Goal: Navigation & Orientation: Find specific page/section

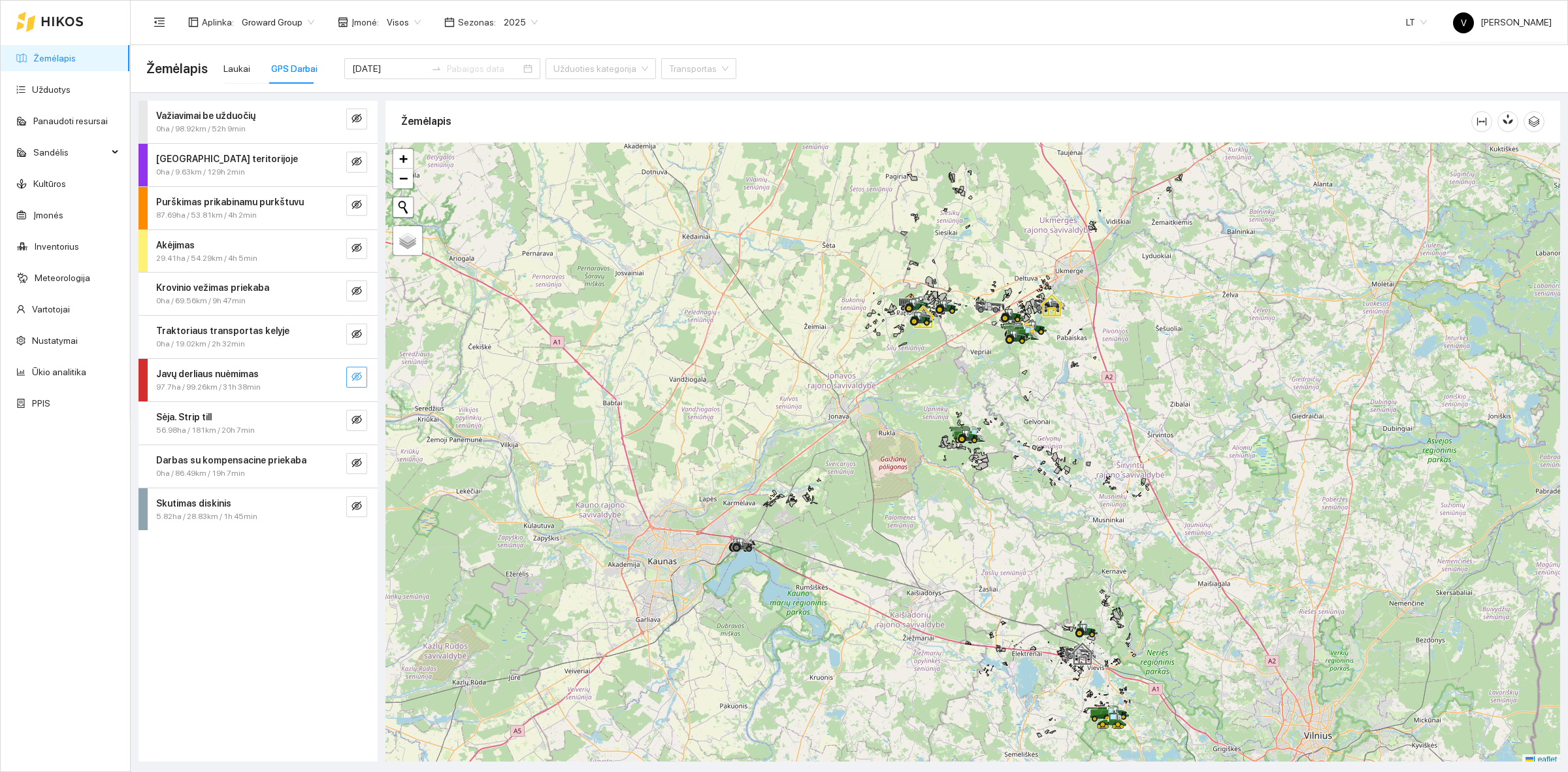
click at [357, 372] on icon "eye-invisible" at bounding box center [357, 377] width 11 height 11
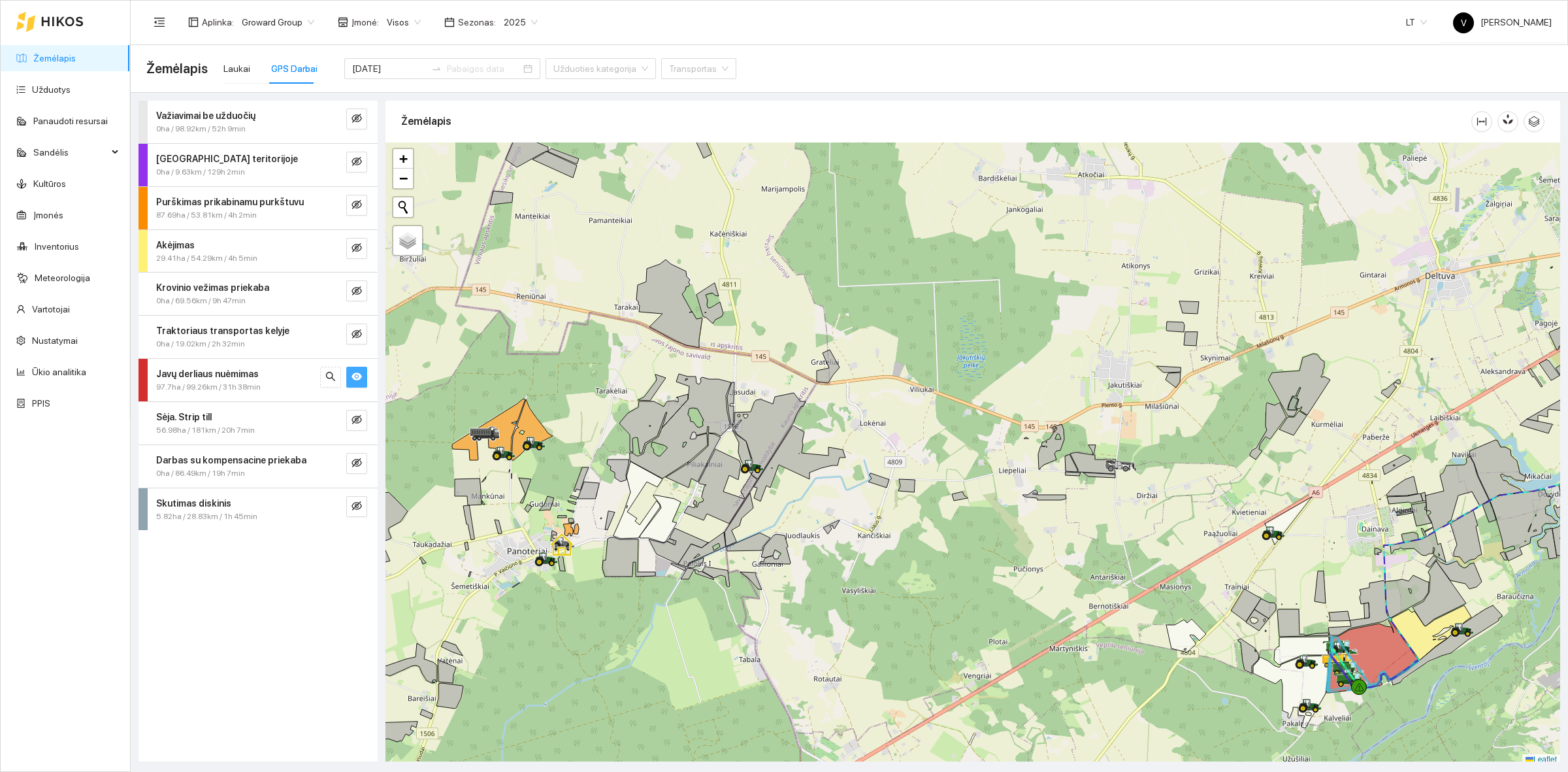
scroll to position [4, 0]
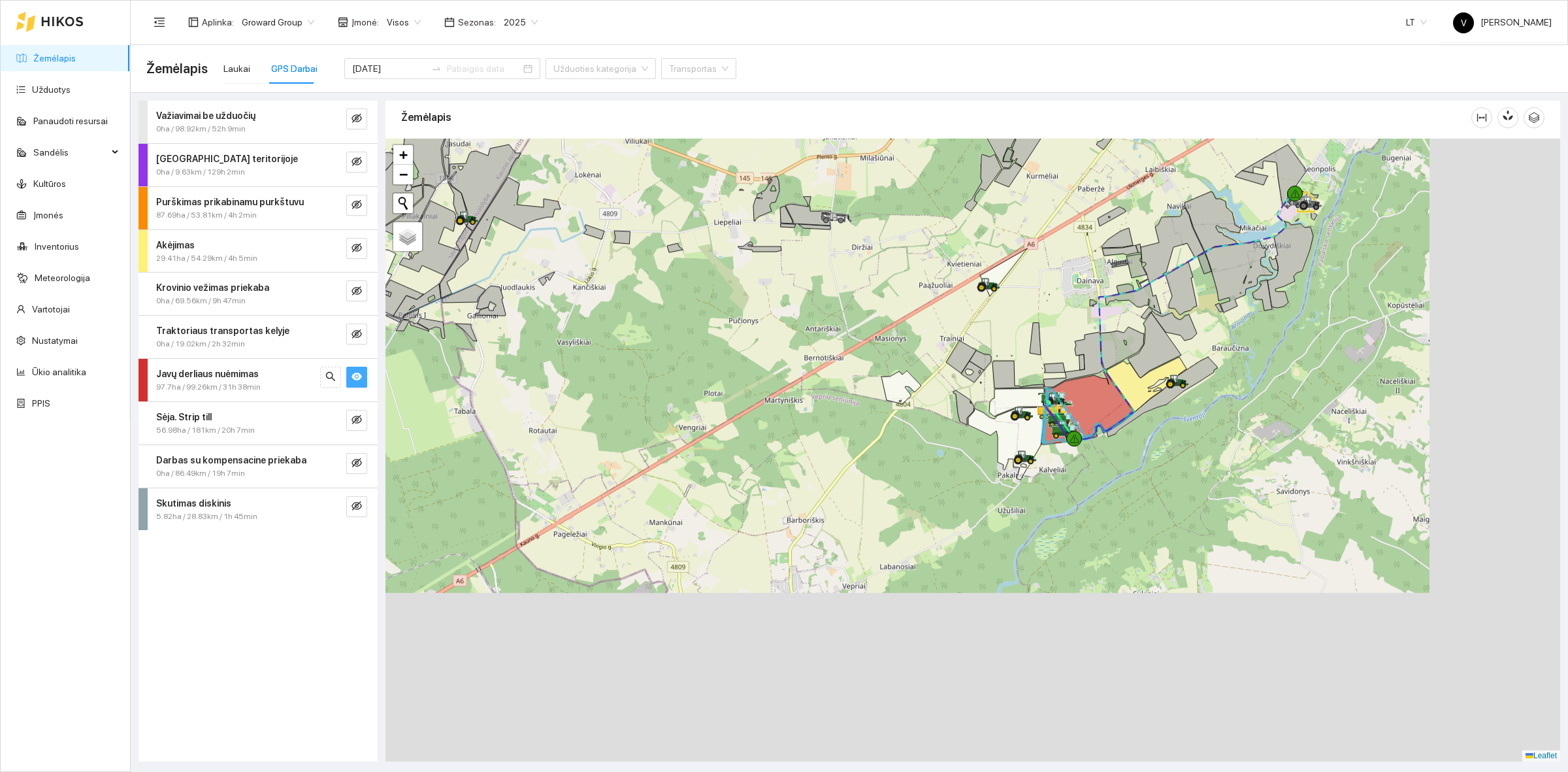
drag, startPoint x: 1221, startPoint y: 417, endPoint x: 1125, endPoint y: 340, distance: 123.1
click at [992, 232] on div at bounding box center [973, 449] width 1175 height 623
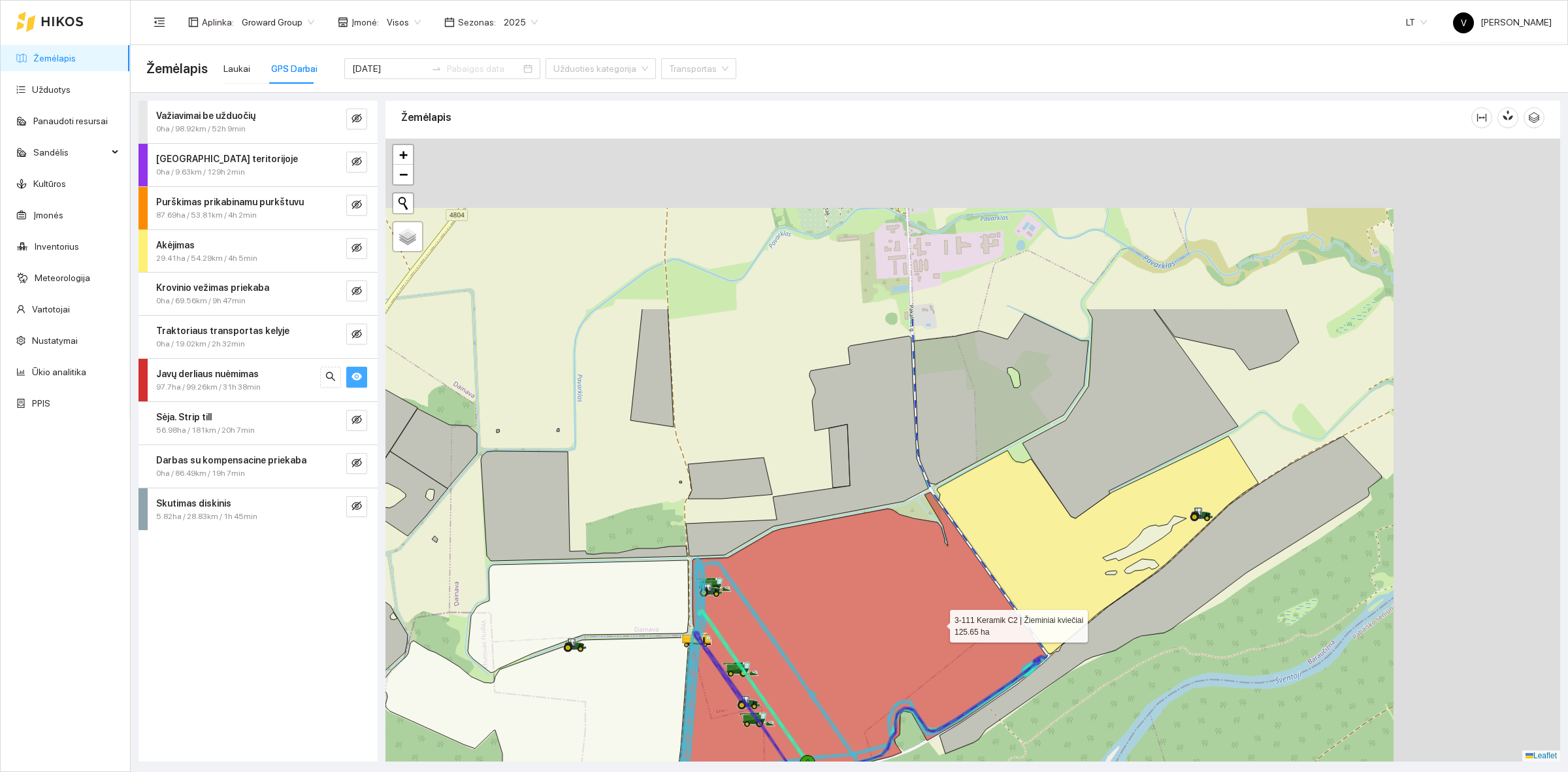
drag, startPoint x: 1176, startPoint y: 403, endPoint x: 939, endPoint y: 622, distance: 322.7
click at [939, 622] on icon at bounding box center [862, 639] width 369 height 294
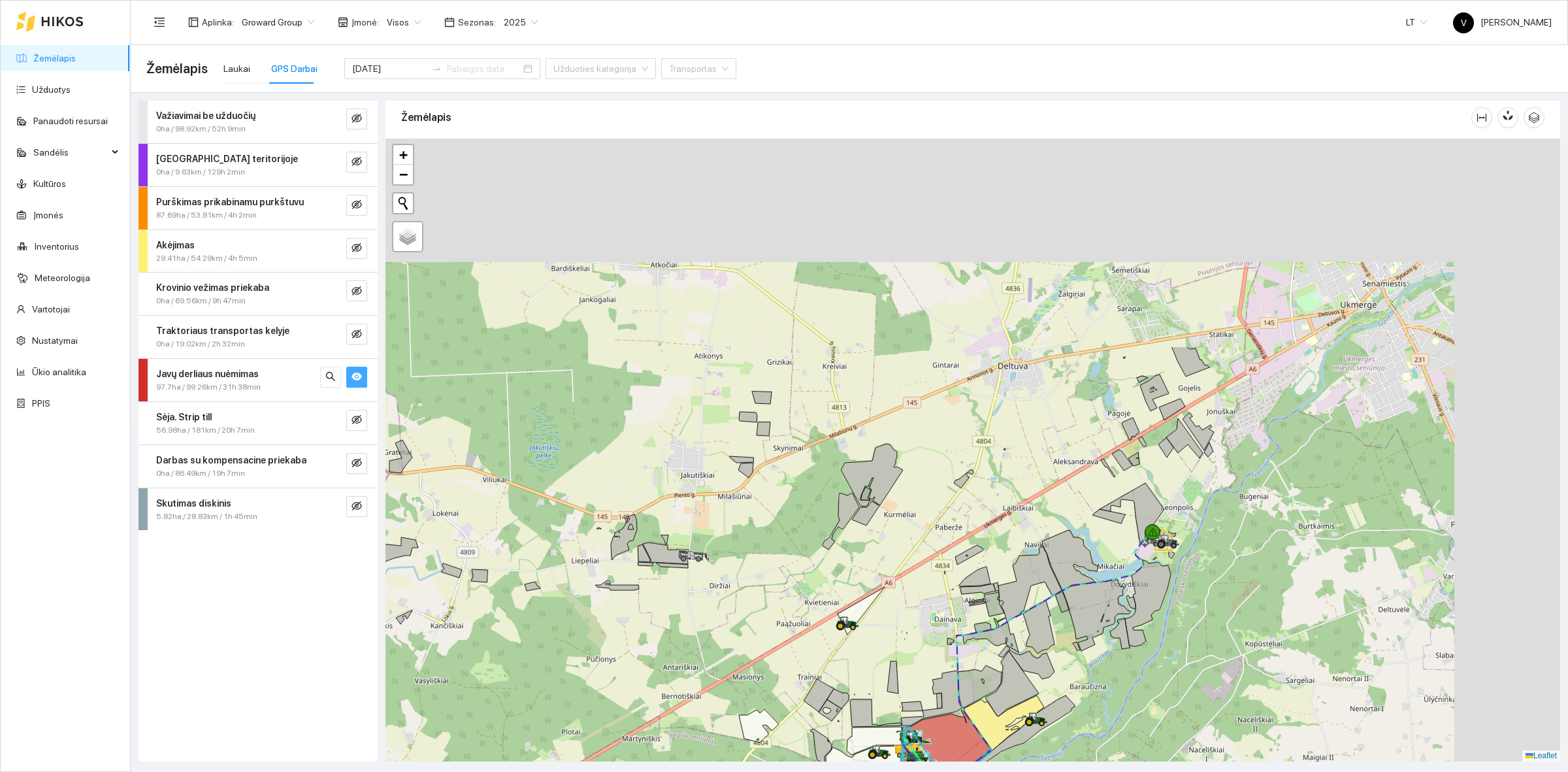
drag, startPoint x: 1249, startPoint y: 358, endPoint x: 1100, endPoint y: 581, distance: 268.2
click at [1067, 629] on div at bounding box center [973, 449] width 1175 height 623
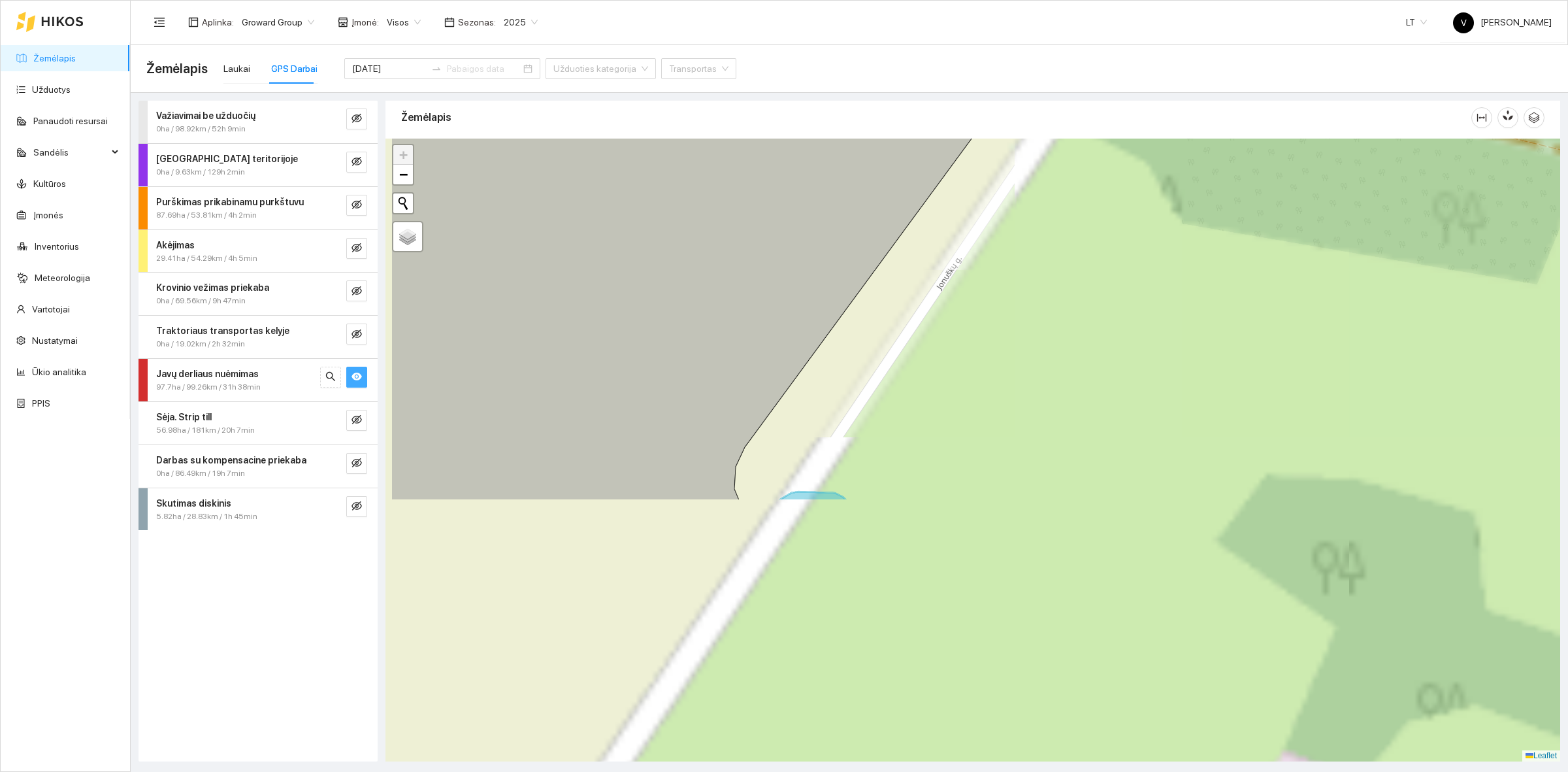
drag, startPoint x: 1181, startPoint y: 402, endPoint x: 1167, endPoint y: 387, distance: 20.5
click at [1207, 322] on div at bounding box center [973, 449] width 1175 height 623
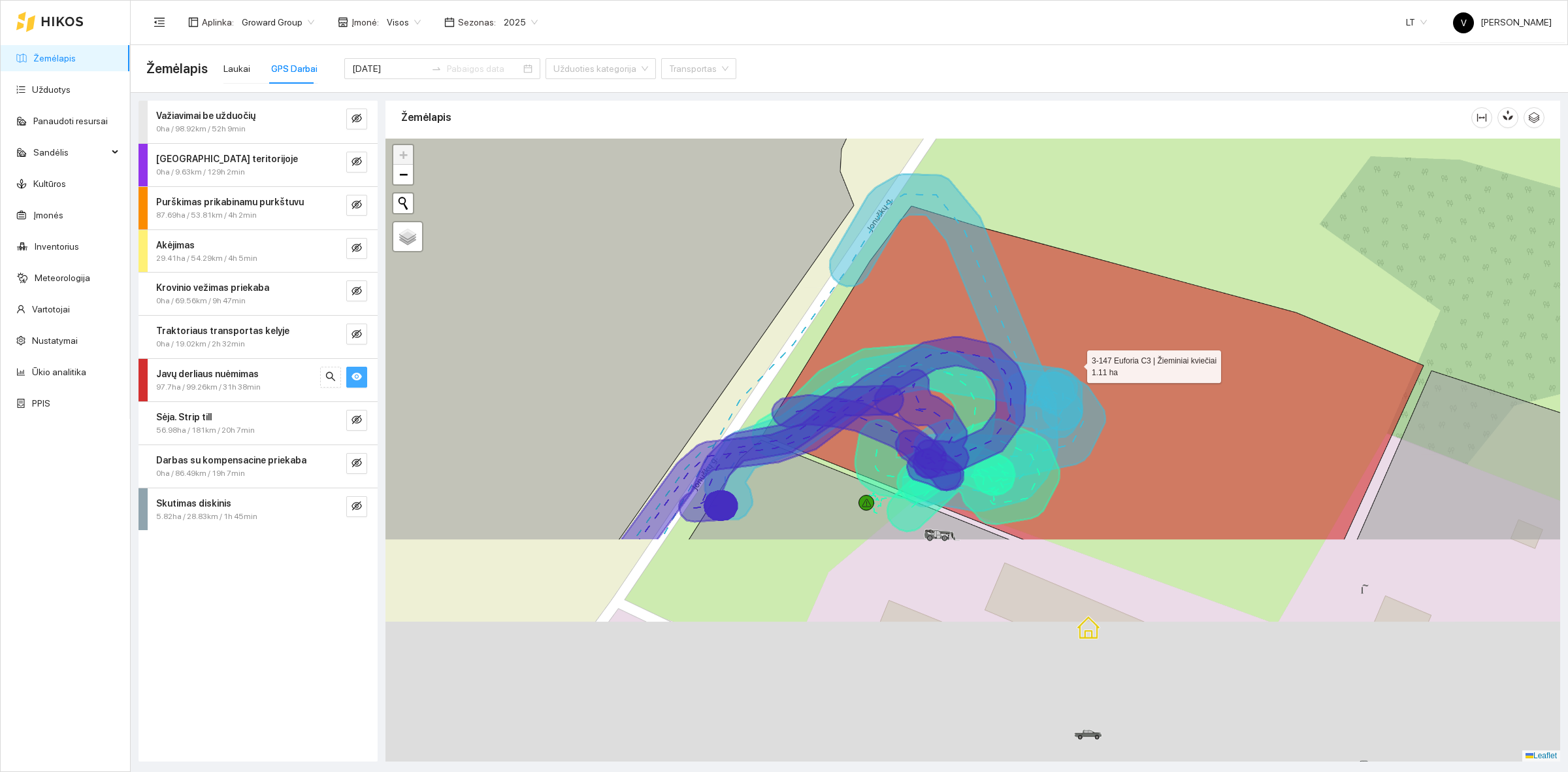
drag, startPoint x: 1063, startPoint y: 396, endPoint x: 1075, endPoint y: 364, distance: 34.2
click at [1075, 364] on icon at bounding box center [1093, 372] width 662 height 334
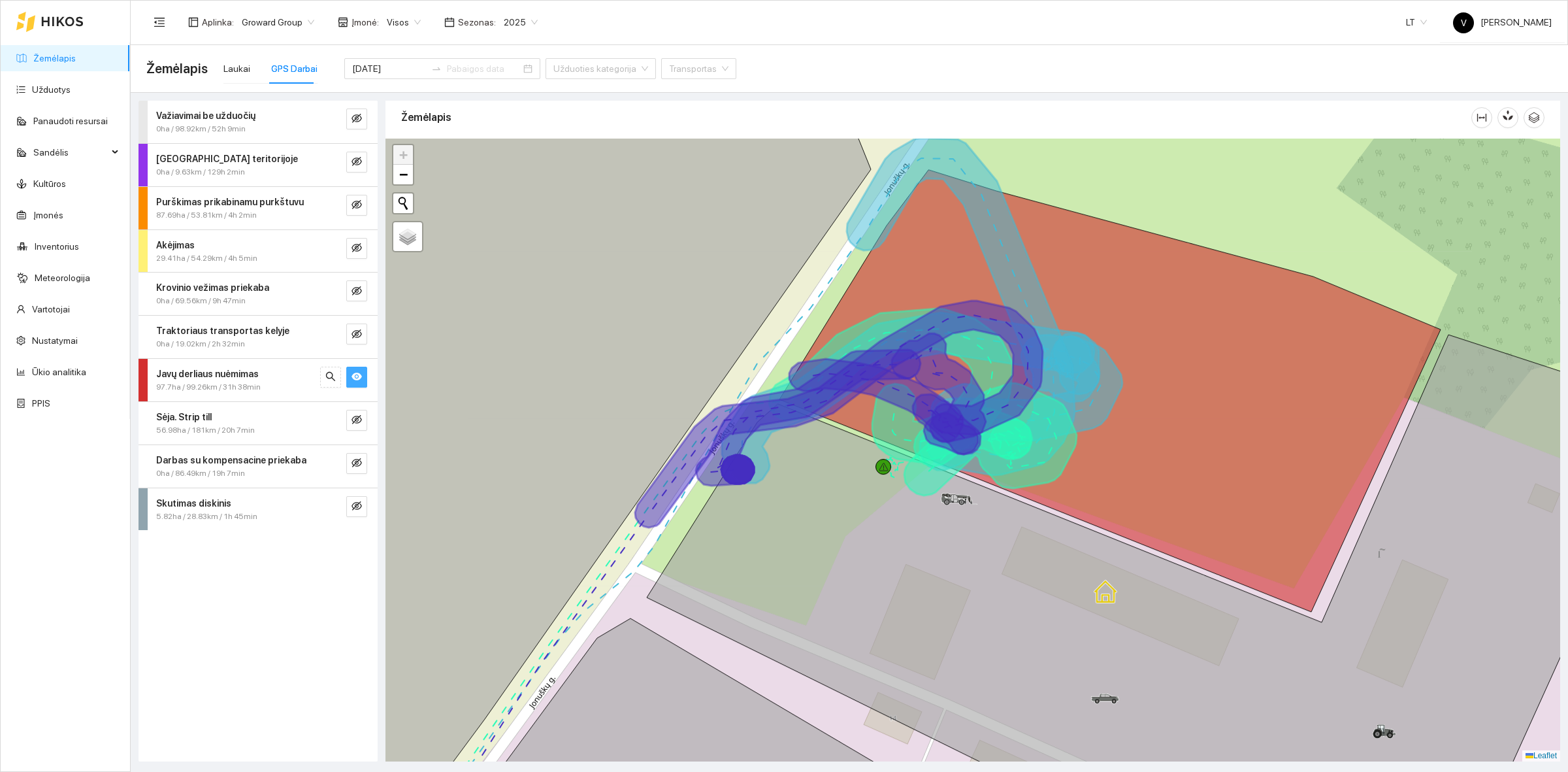
click at [360, 373] on icon "eye" at bounding box center [357, 377] width 11 height 11
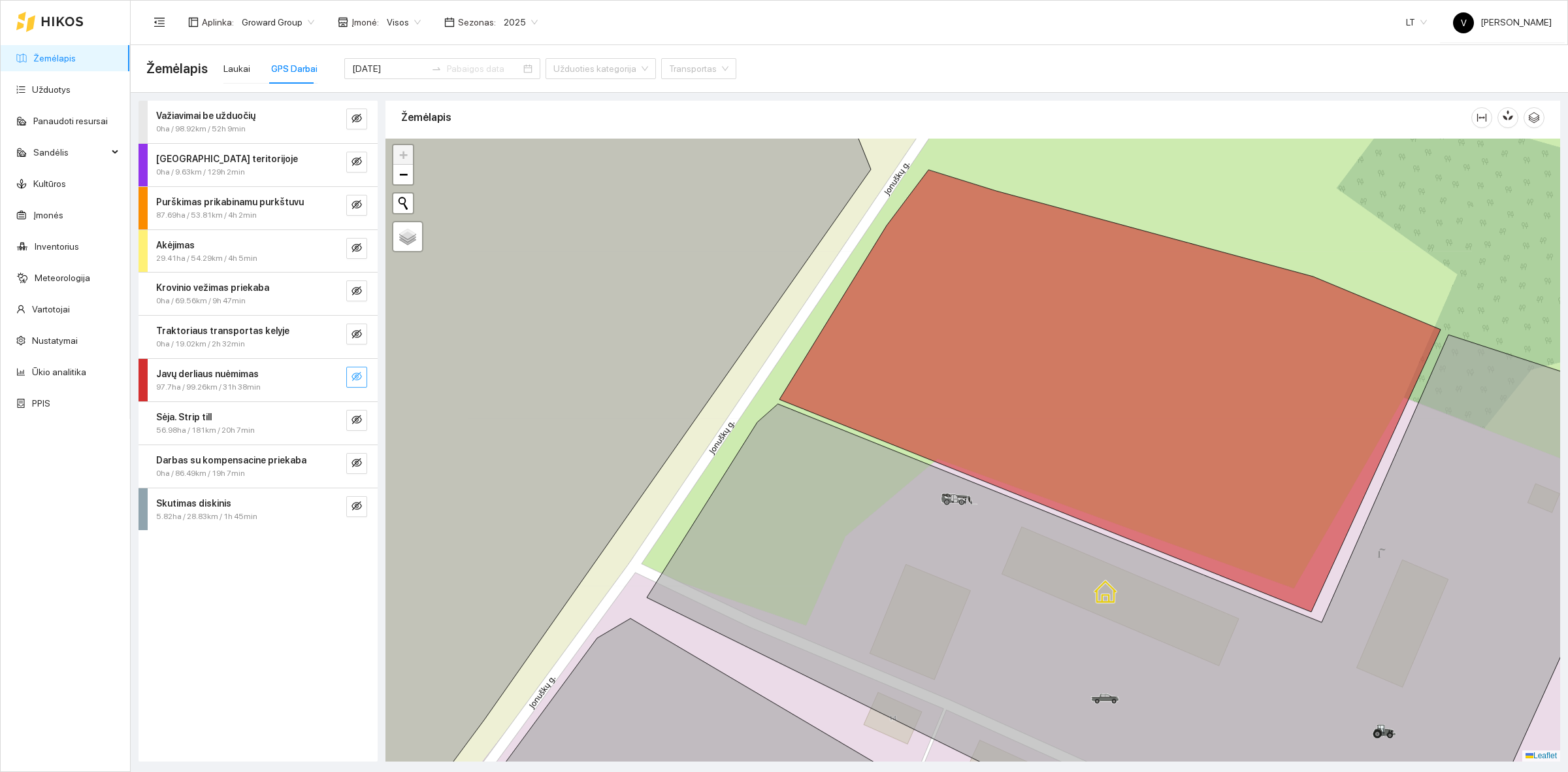
click at [360, 377] on icon "eye-invisible" at bounding box center [357, 377] width 11 height 11
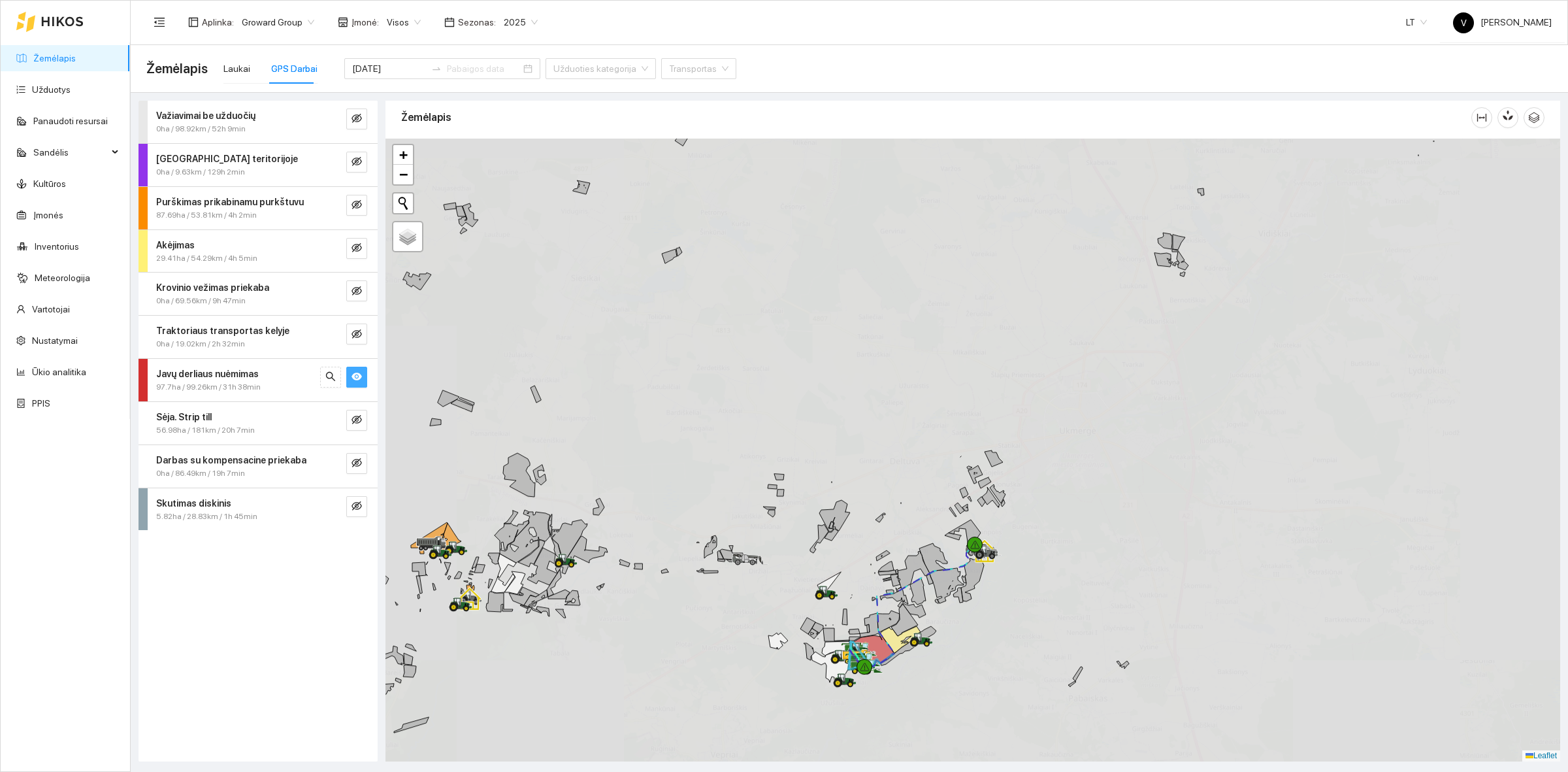
drag, startPoint x: 1005, startPoint y: 386, endPoint x: 1122, endPoint y: 177, distance: 239.5
click at [1122, 177] on div at bounding box center [973, 449] width 1175 height 623
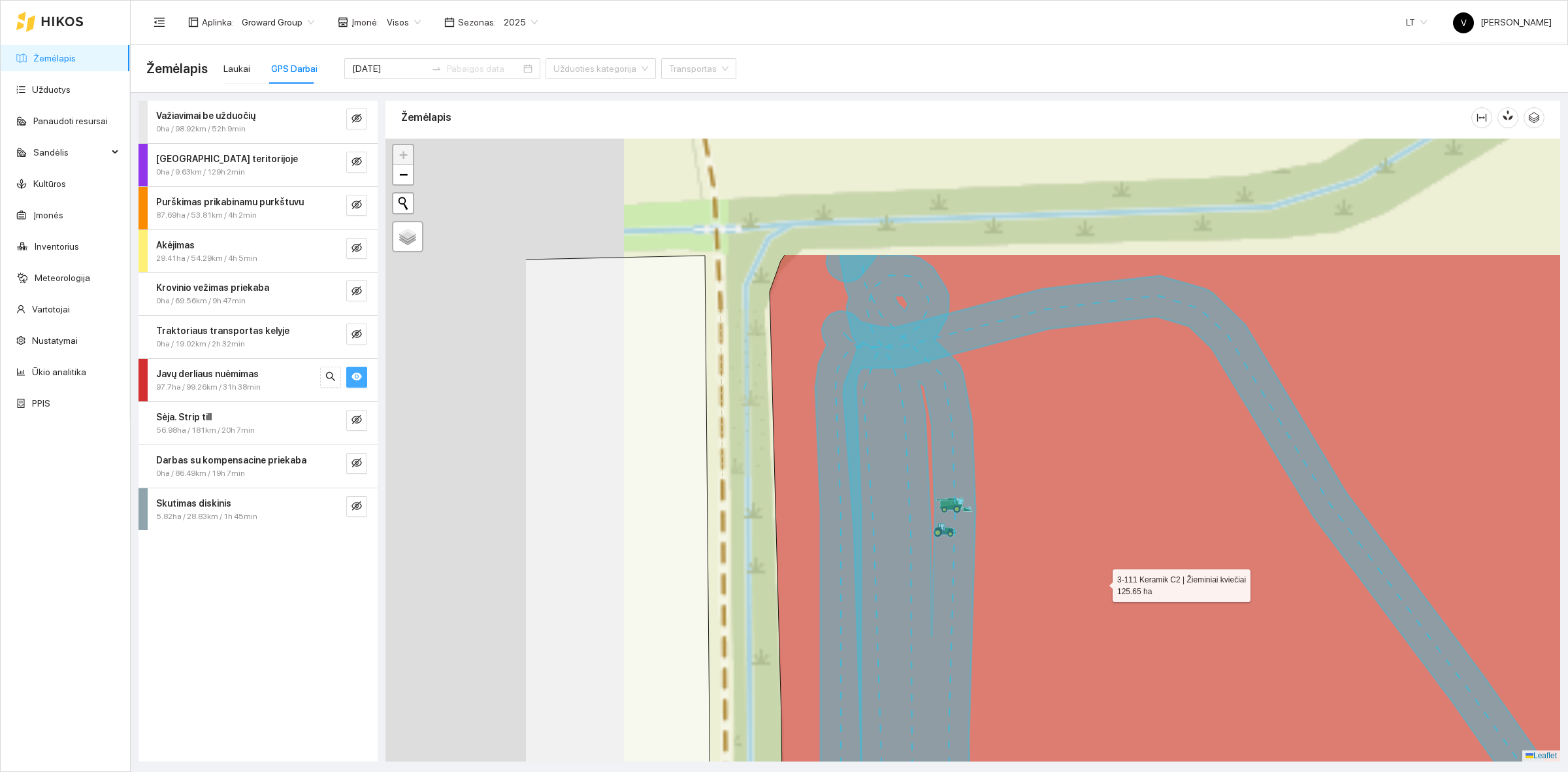
drag, startPoint x: 1096, startPoint y: 579, endPoint x: 1055, endPoint y: 554, distance: 48.0
click at [1095, 577] on icon at bounding box center [1354, 628] width 1168 height 749
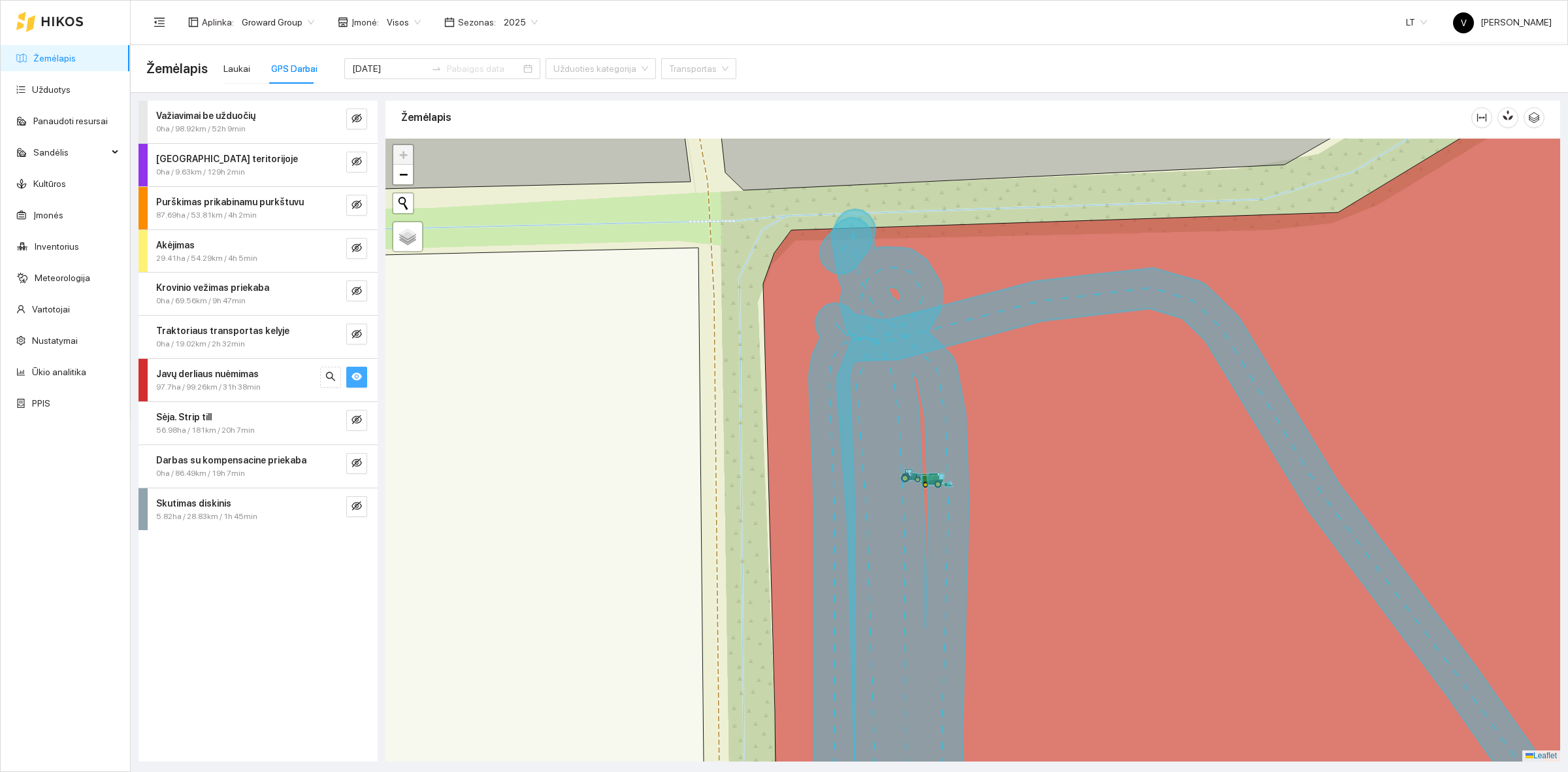
click at [348, 377] on button "button" at bounding box center [357, 378] width 21 height 21
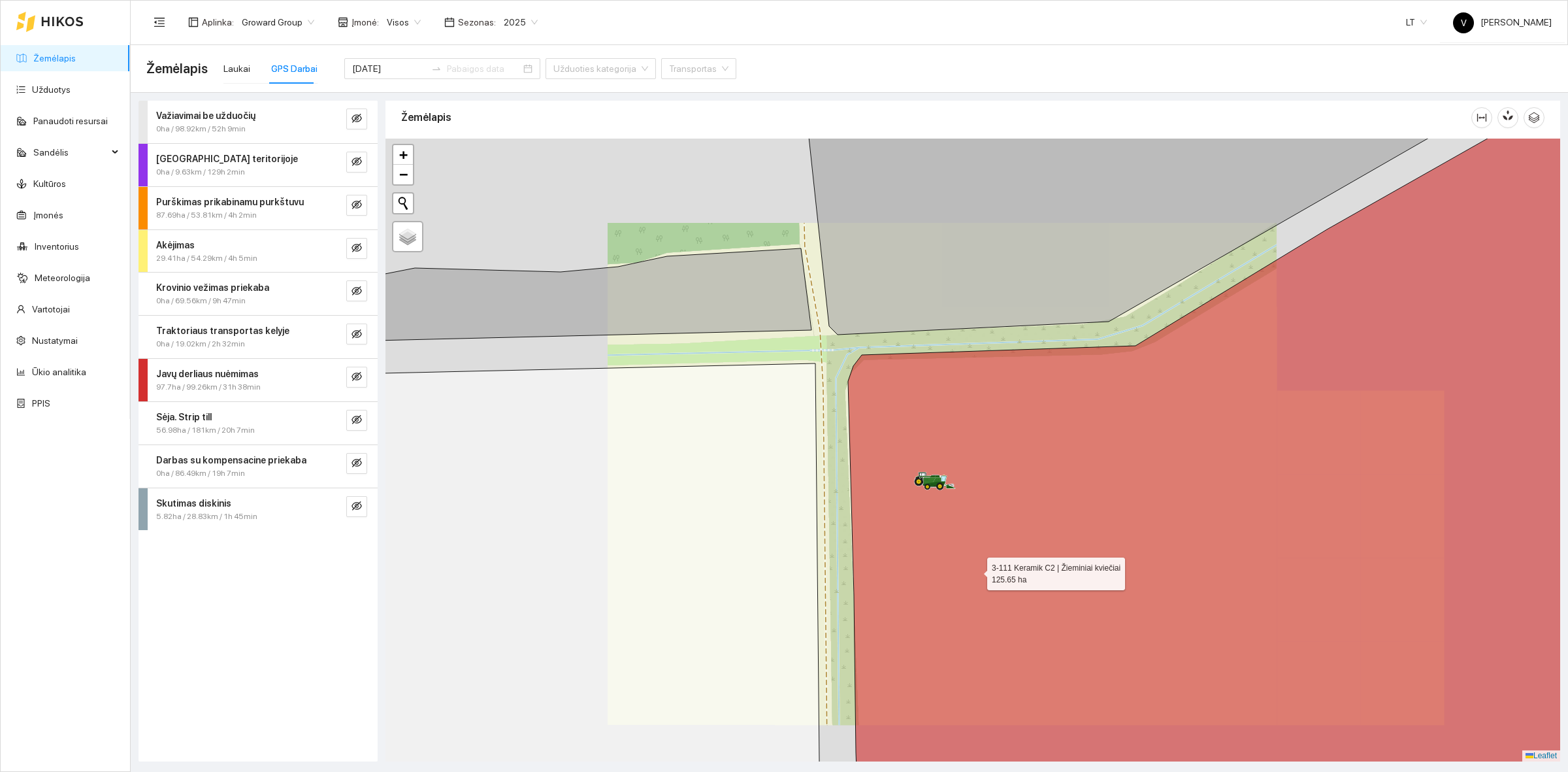
drag, startPoint x: 943, startPoint y: 258, endPoint x: 941, endPoint y: 230, distance: 28.1
click at [941, 230] on icon at bounding box center [1264, 456] width 831 height 737
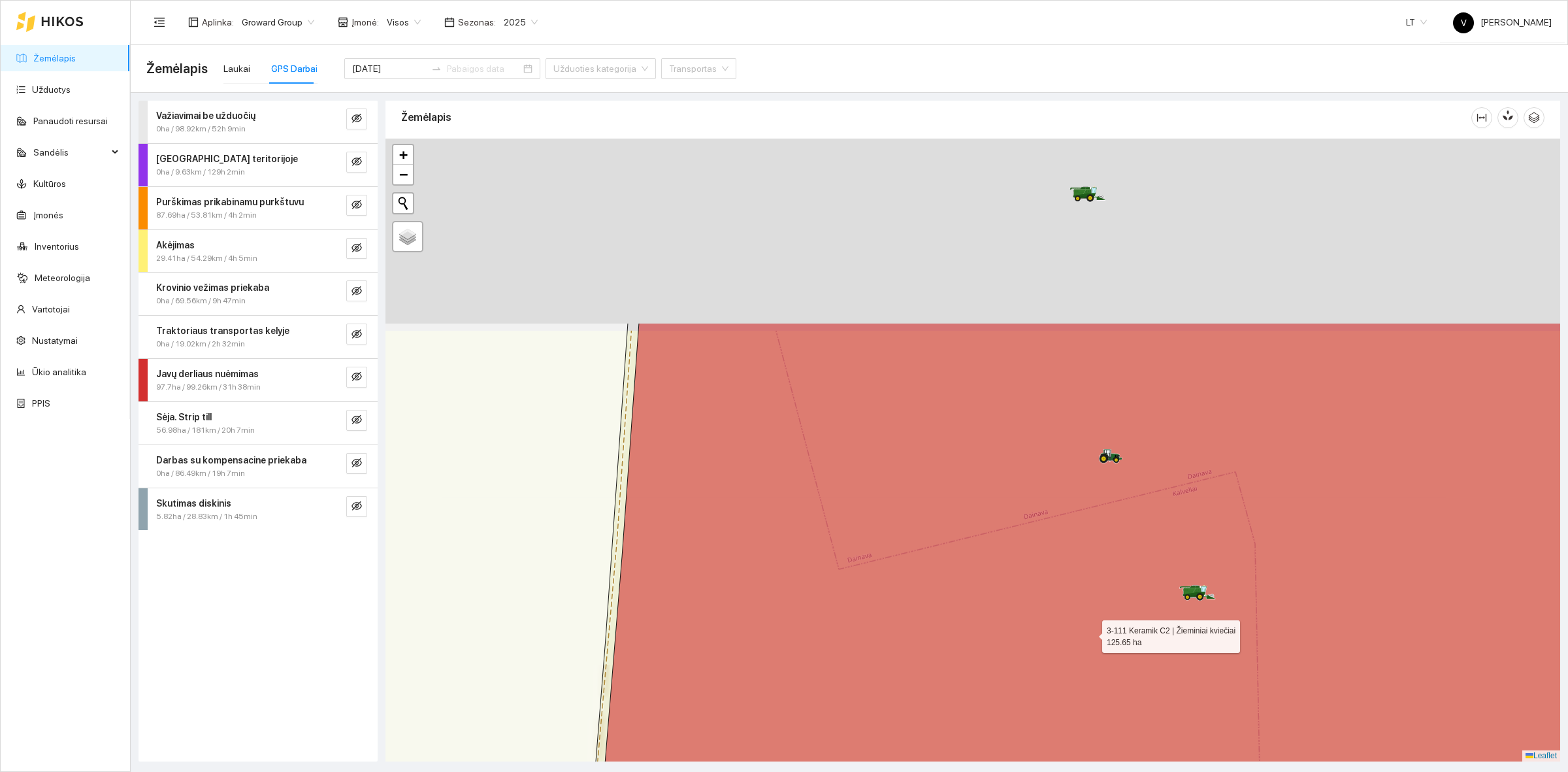
click at [1090, 642] on icon at bounding box center [1144, 697] width 1145 height 749
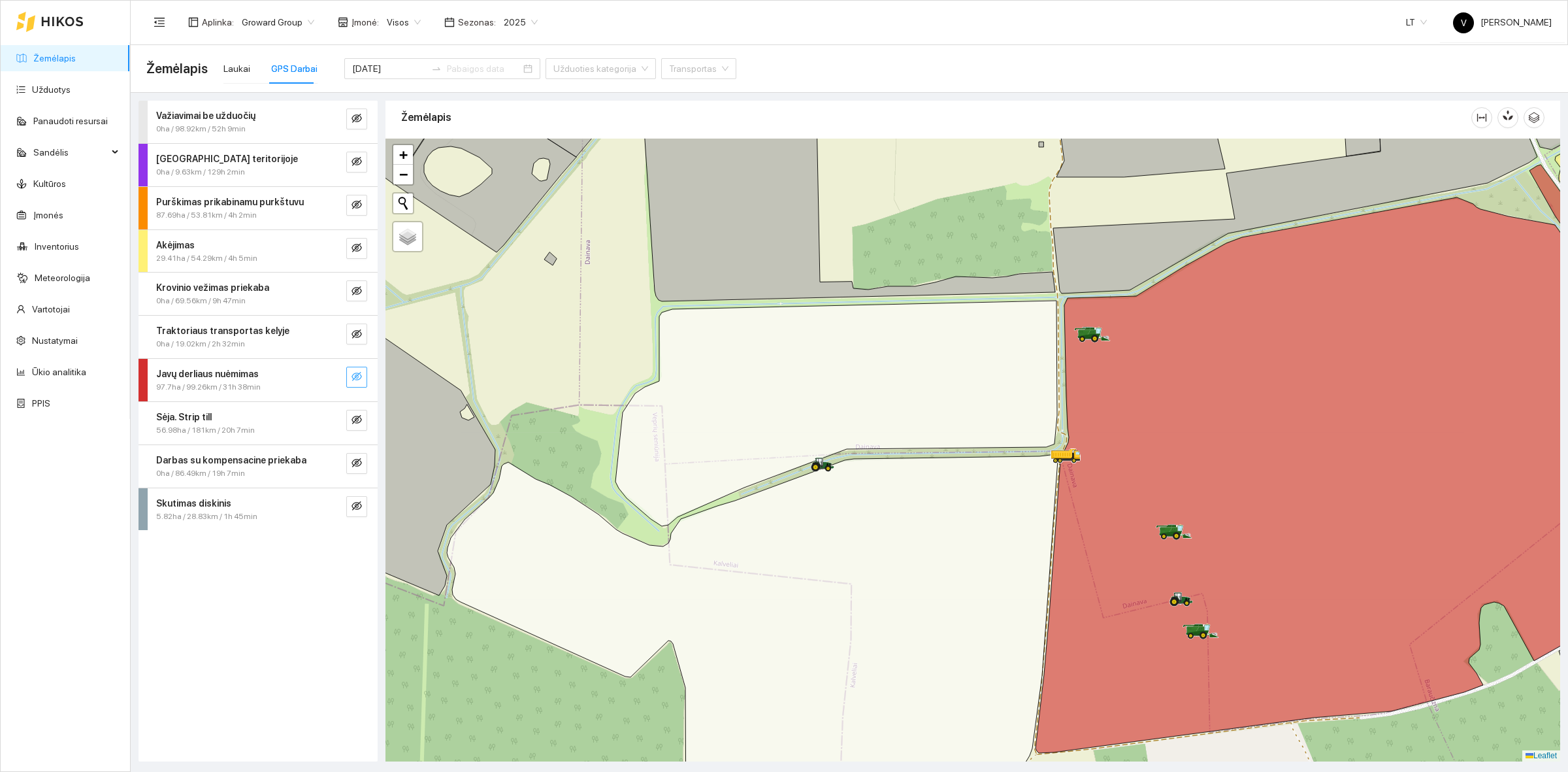
click at [361, 378] on icon "eye-invisible" at bounding box center [357, 377] width 11 height 9
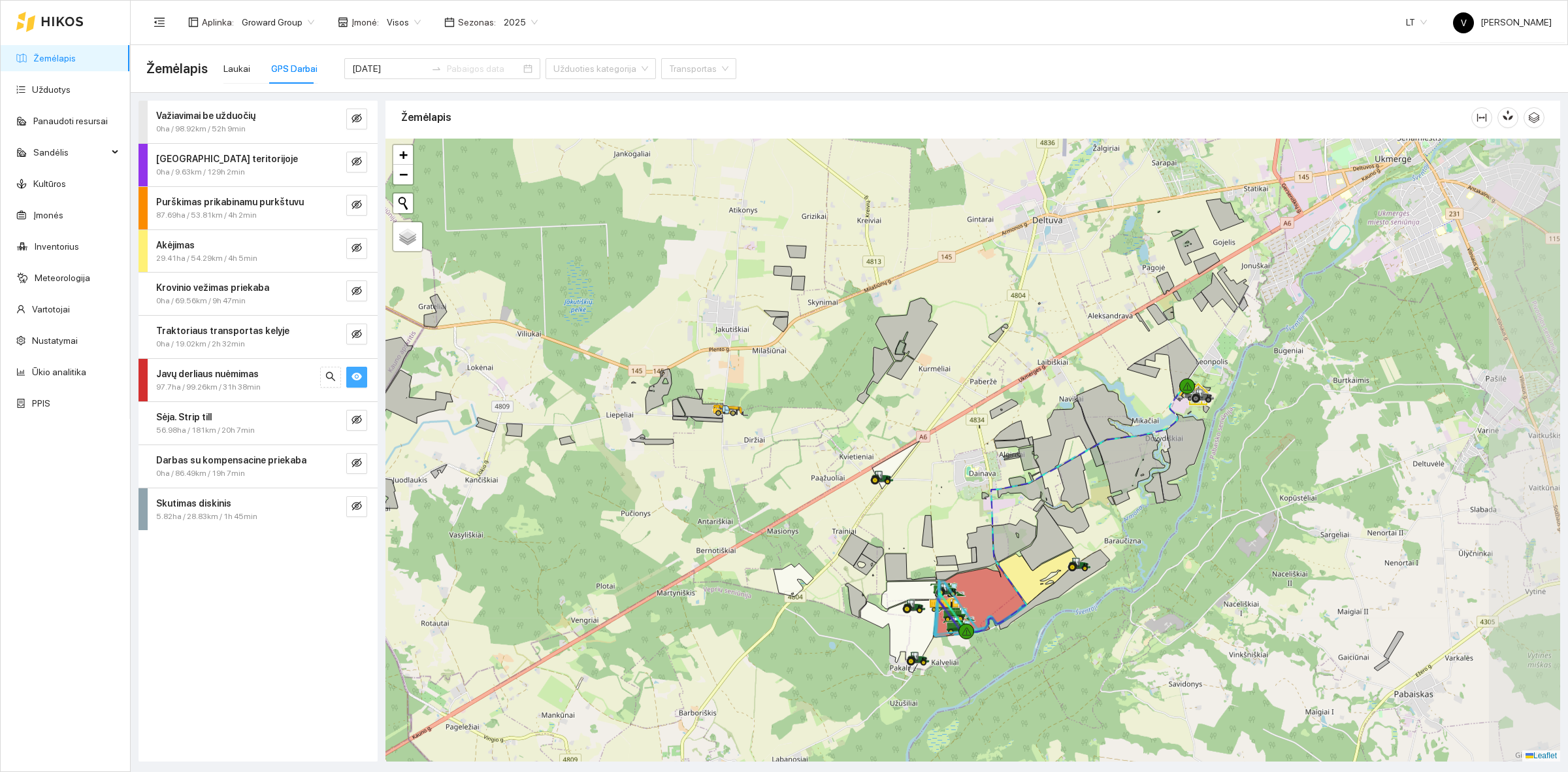
drag, startPoint x: 1278, startPoint y: 565, endPoint x: 1095, endPoint y: 661, distance: 206.7
click at [1095, 661] on div at bounding box center [973, 449] width 1175 height 623
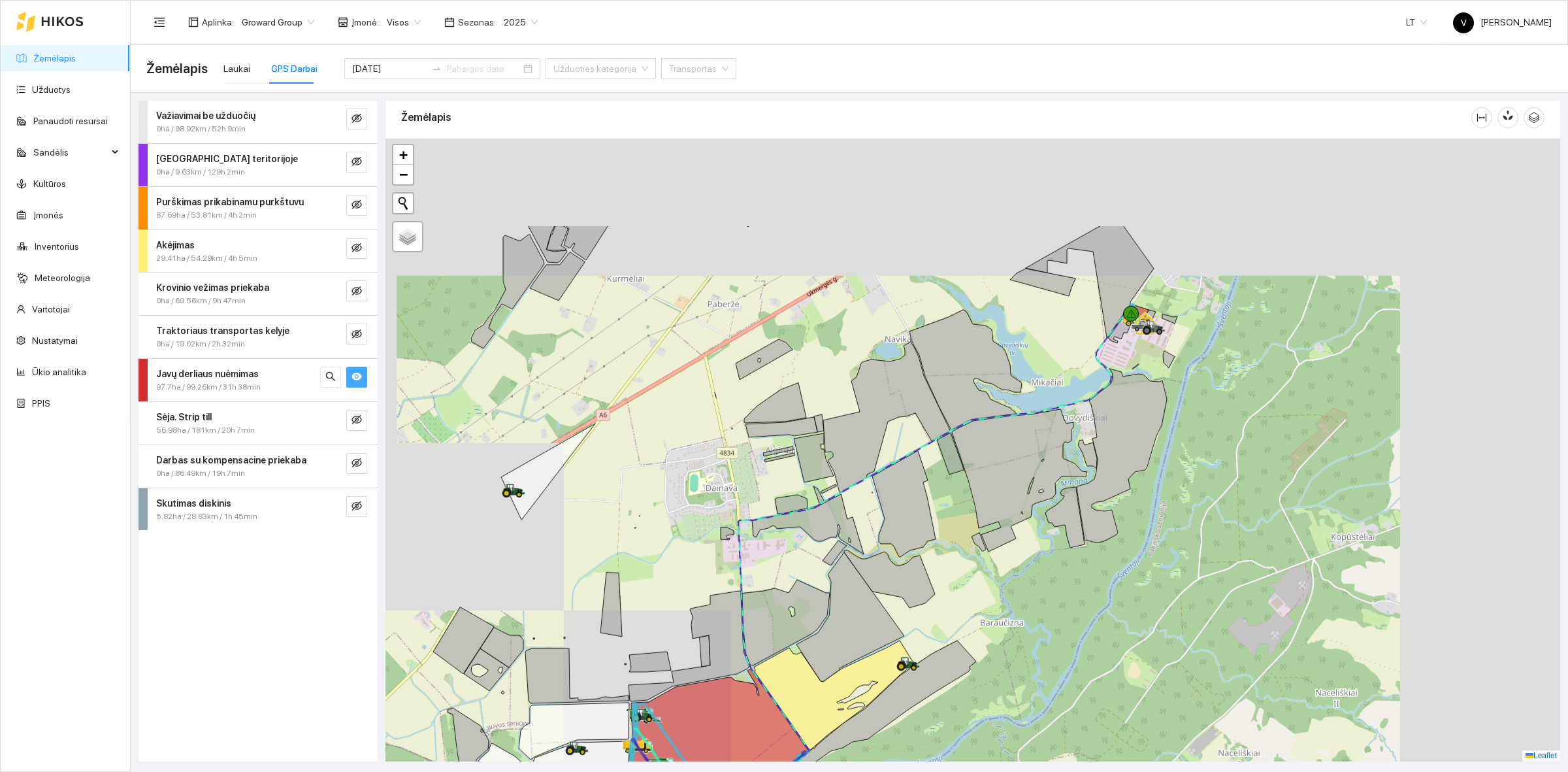
drag, startPoint x: 1341, startPoint y: 364, endPoint x: 1117, endPoint y: 518, distance: 271.8
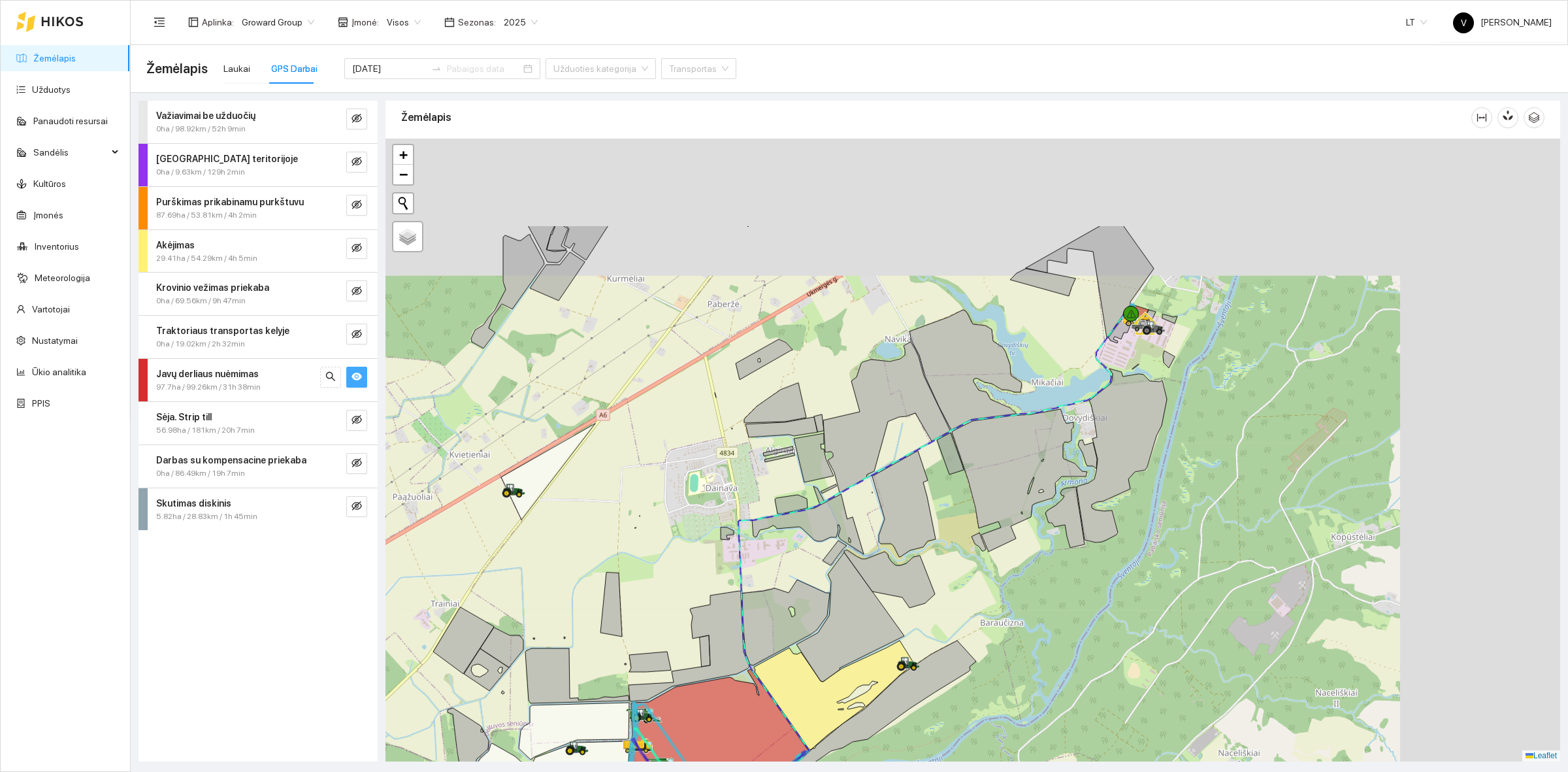
click at [1117, 518] on div at bounding box center [973, 449] width 1175 height 623
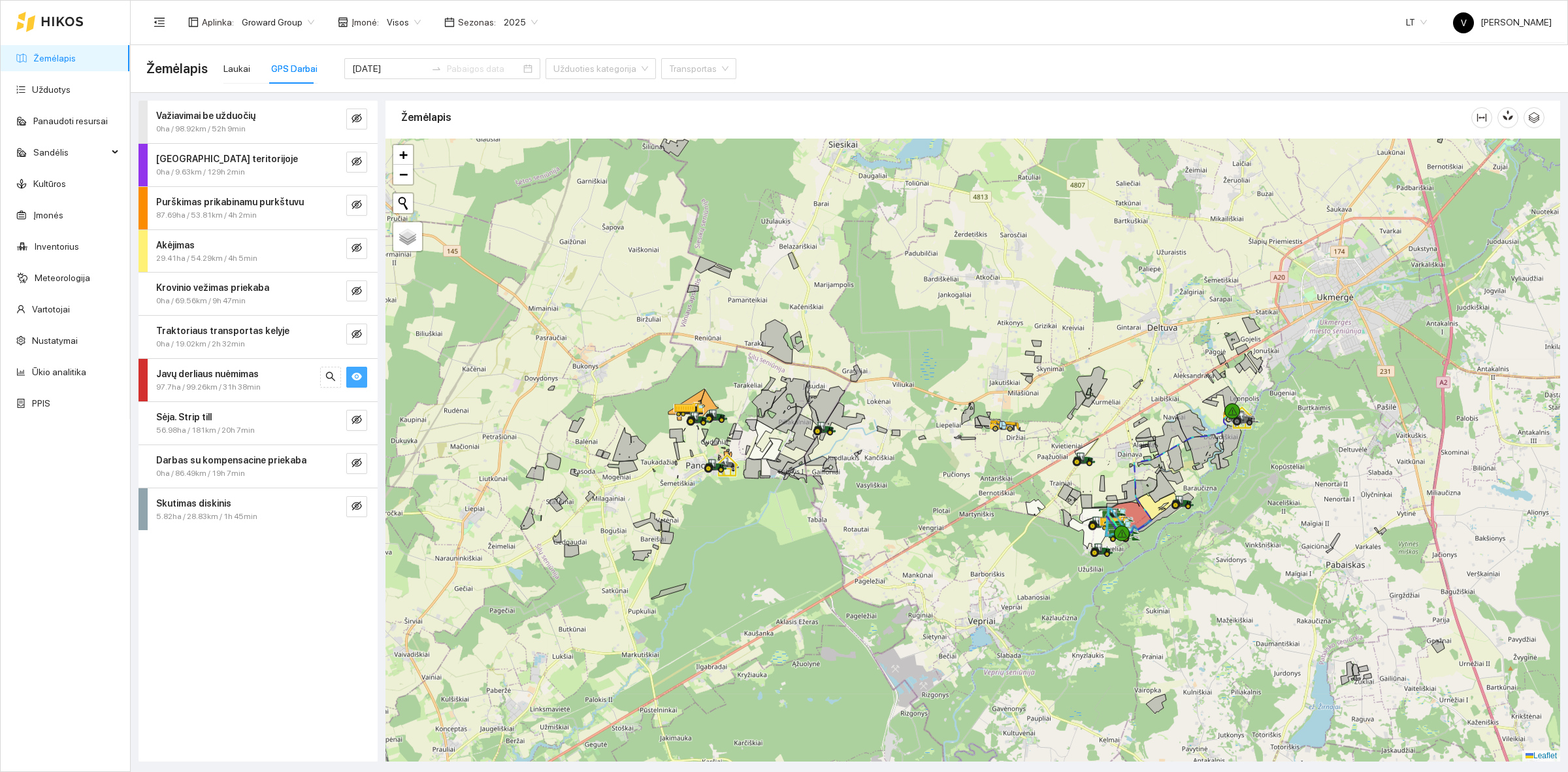
drag, startPoint x: 1155, startPoint y: 632, endPoint x: 1083, endPoint y: 570, distance: 95.0
click at [1268, 573] on div at bounding box center [973, 449] width 1175 height 623
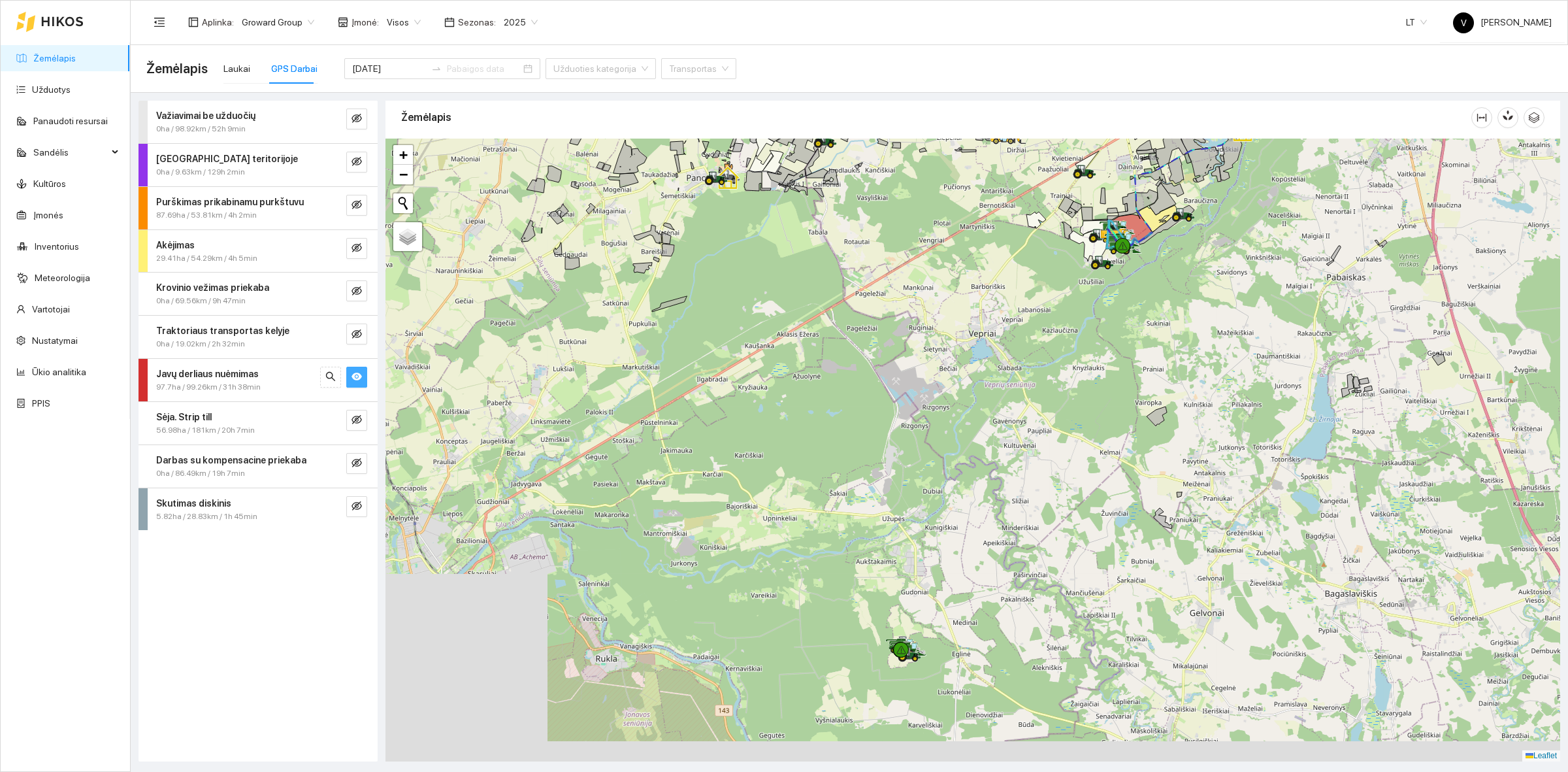
drag, startPoint x: 938, startPoint y: 347, endPoint x: 936, endPoint y: 290, distance: 57.0
click at [936, 290] on div at bounding box center [973, 449] width 1175 height 623
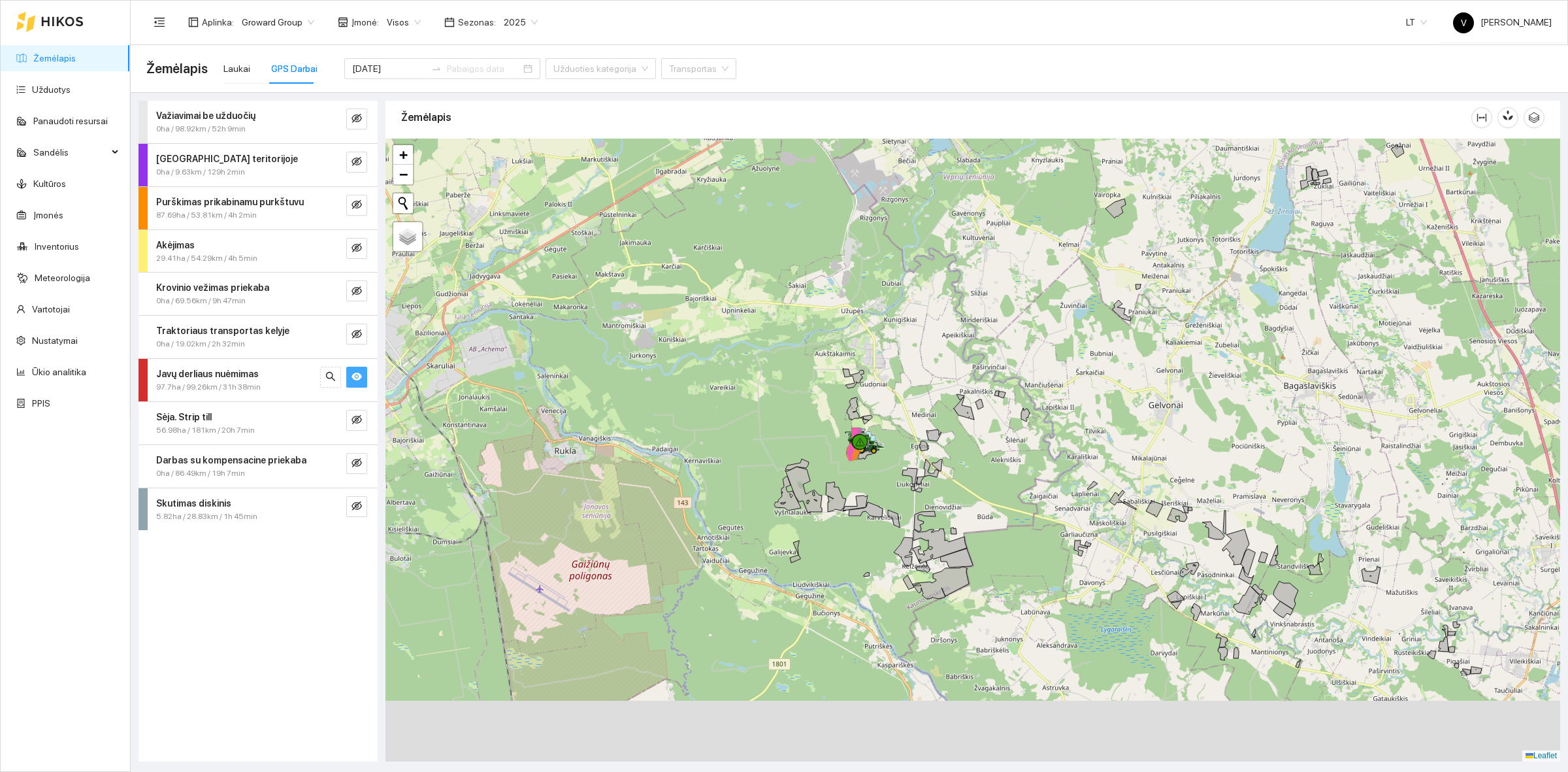
drag, startPoint x: 1040, startPoint y: 513, endPoint x: 1033, endPoint y: 497, distance: 17.5
click at [1033, 497] on div at bounding box center [973, 449] width 1175 height 623
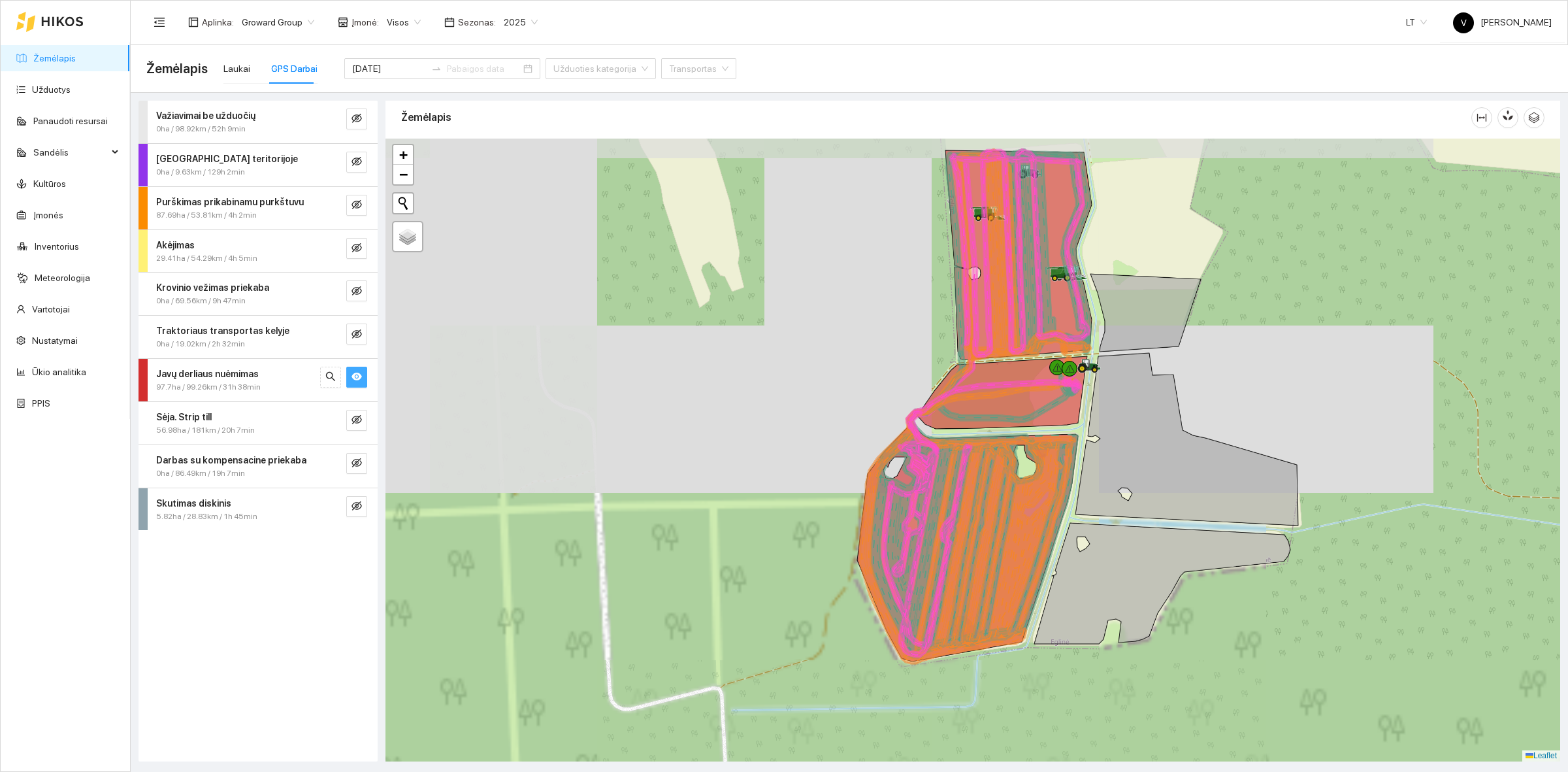
drag, startPoint x: 819, startPoint y: 534, endPoint x: 1043, endPoint y: 600, distance: 233.5
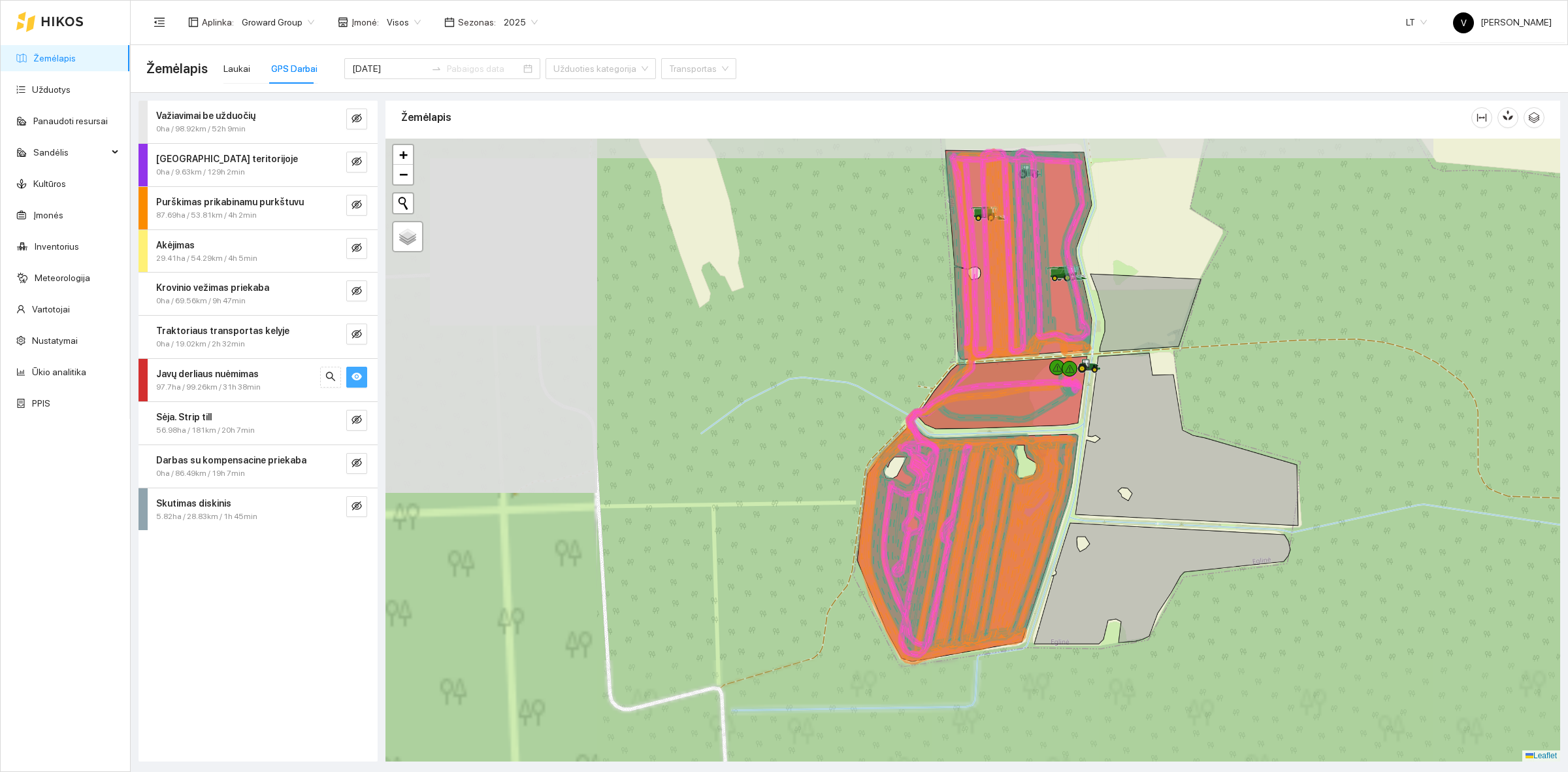
click at [1057, 584] on icon at bounding box center [1162, 583] width 256 height 121
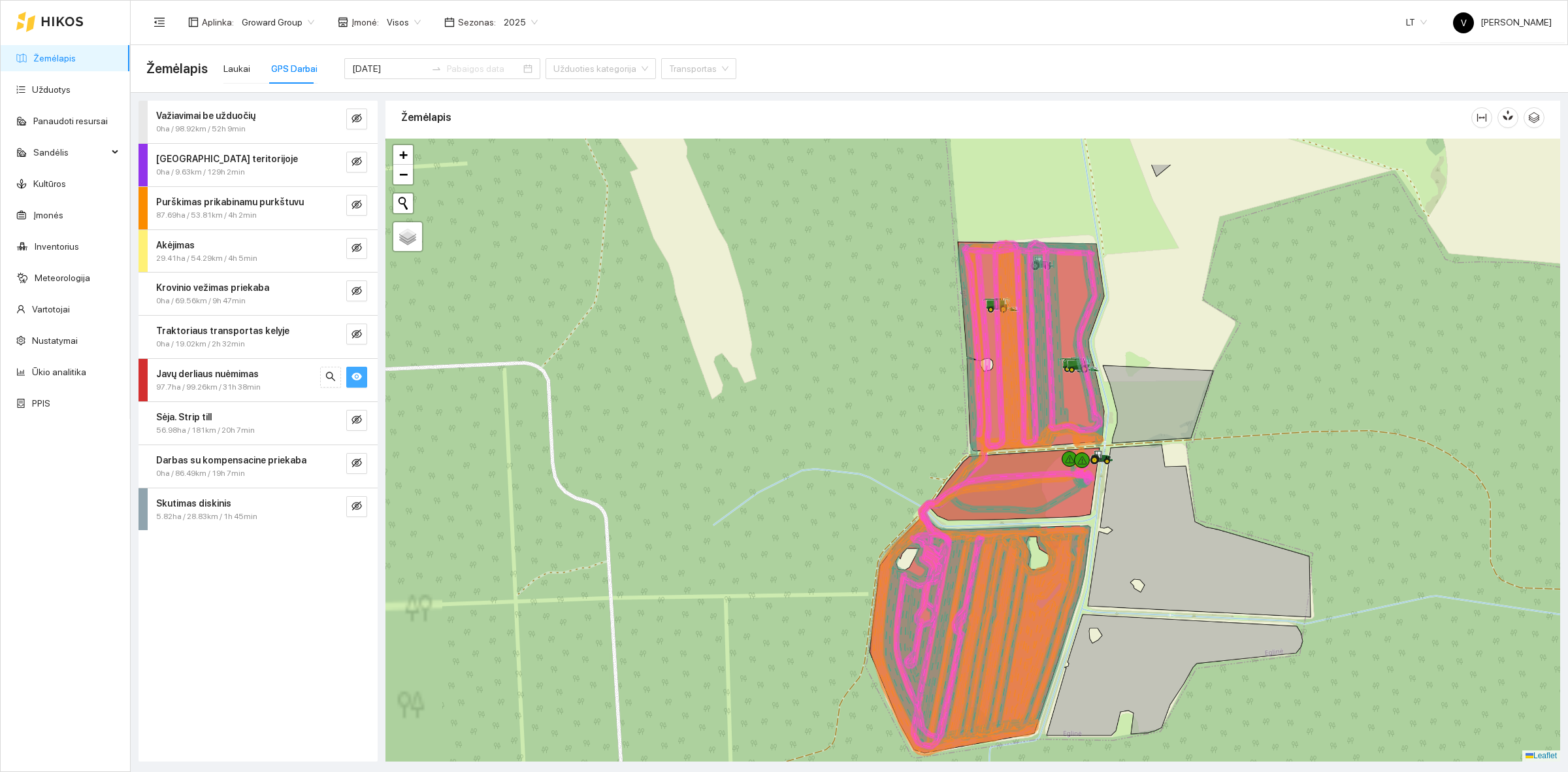
drag, startPoint x: 1041, startPoint y: 551, endPoint x: 1056, endPoint y: 639, distance: 89.3
click at [1056, 639] on icon at bounding box center [980, 628] width 215 height 254
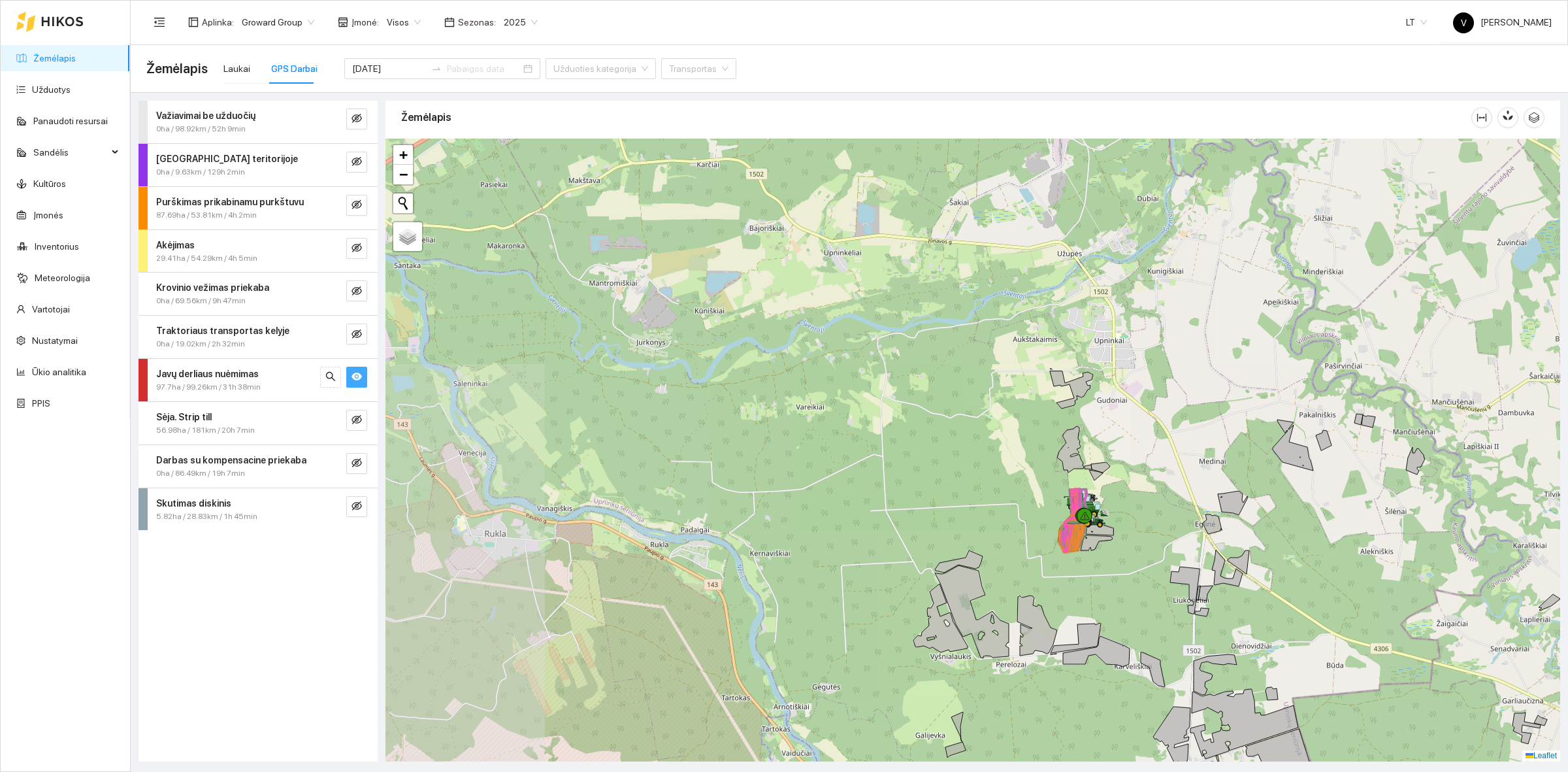
drag, startPoint x: 1090, startPoint y: 594, endPoint x: 1096, endPoint y: 325, distance: 269.1
click at [1096, 325] on div at bounding box center [973, 449] width 1175 height 623
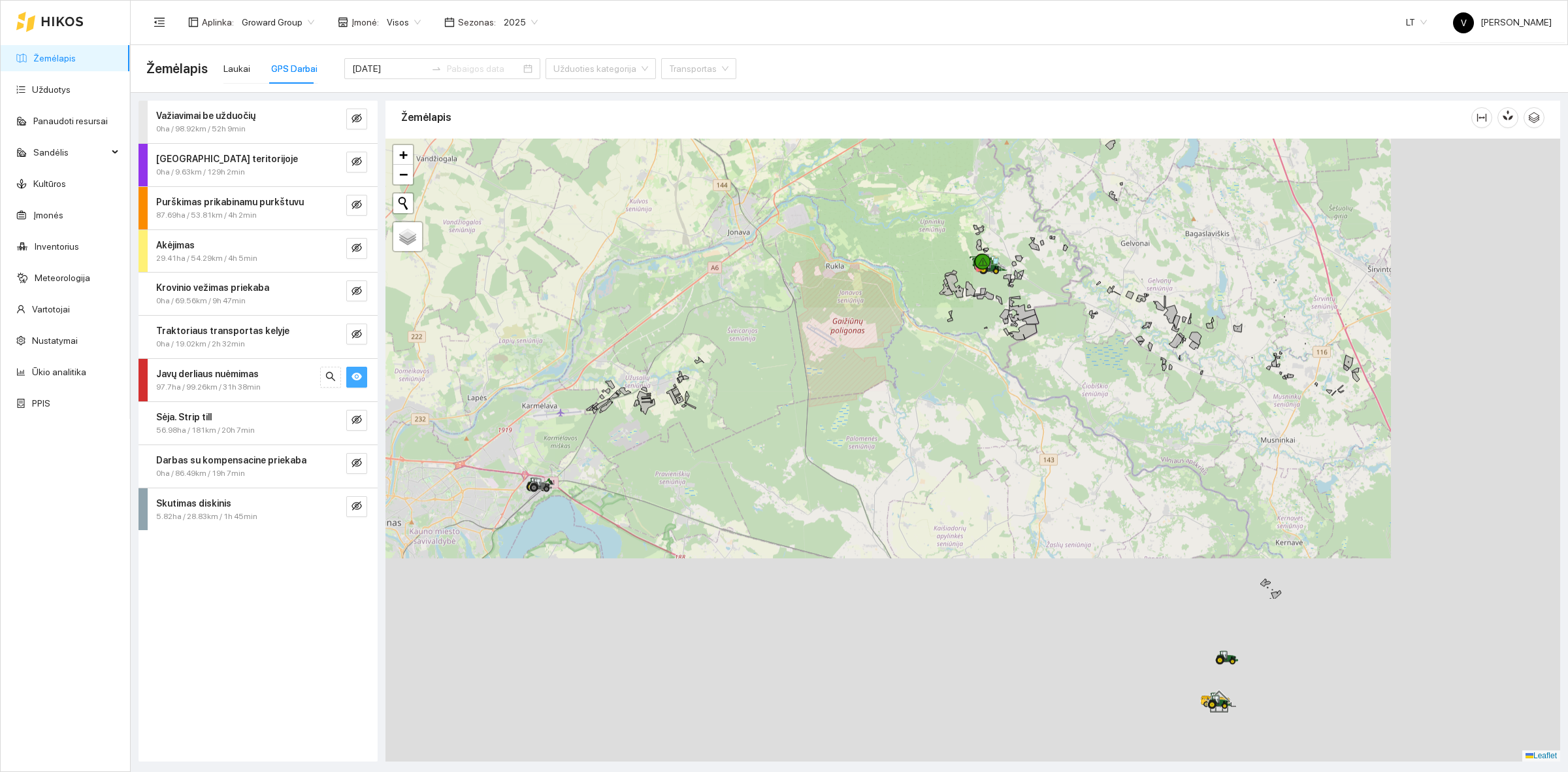
drag, startPoint x: 1257, startPoint y: 617, endPoint x: 1079, endPoint y: 387, distance: 290.8
click at [1044, 348] on div at bounding box center [973, 449] width 1175 height 623
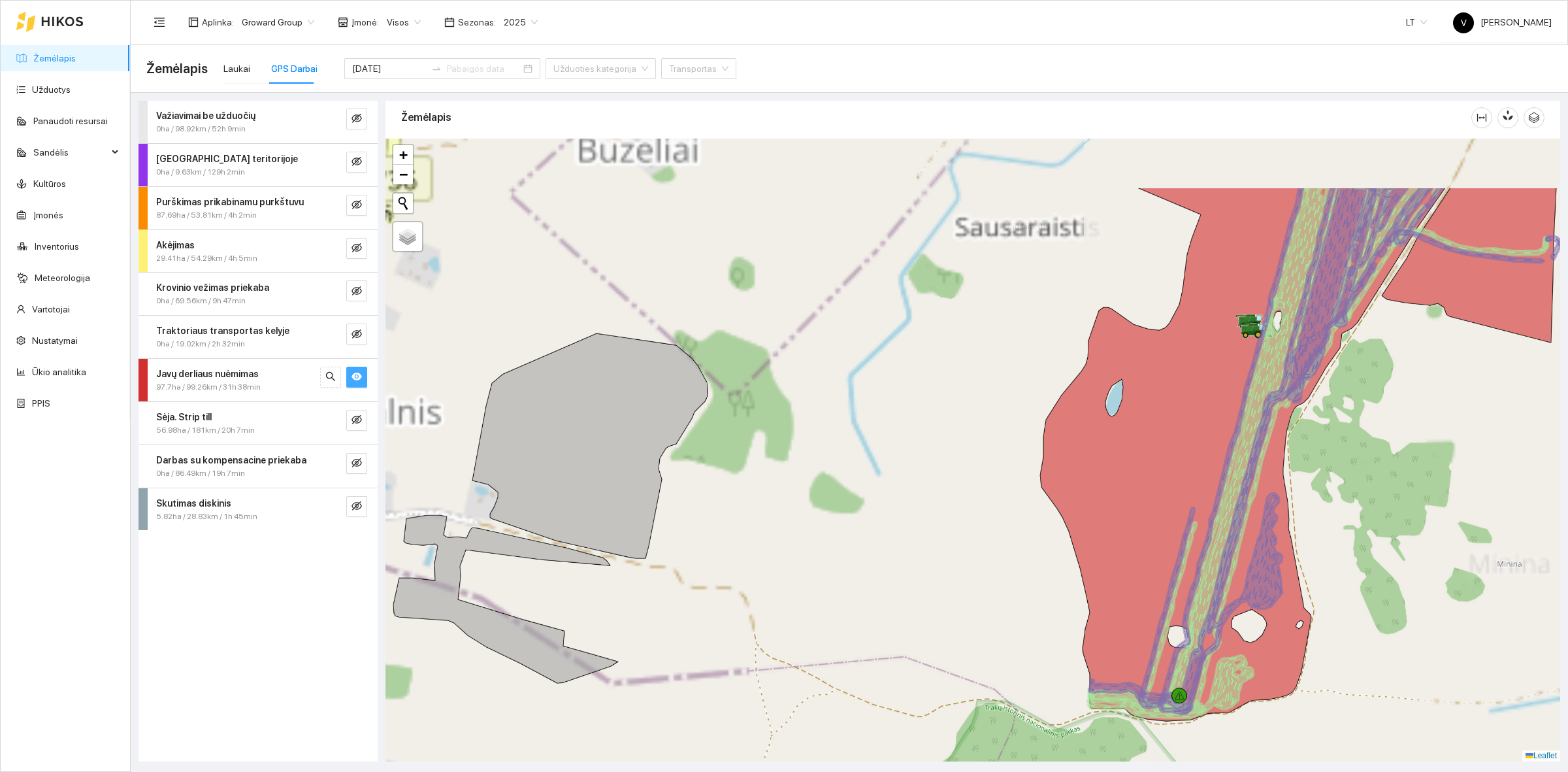
drag, startPoint x: 1223, startPoint y: 610, endPoint x: 1213, endPoint y: 599, distance: 14.9
click at [1223, 612] on icon at bounding box center [1245, 475] width 314 height 487
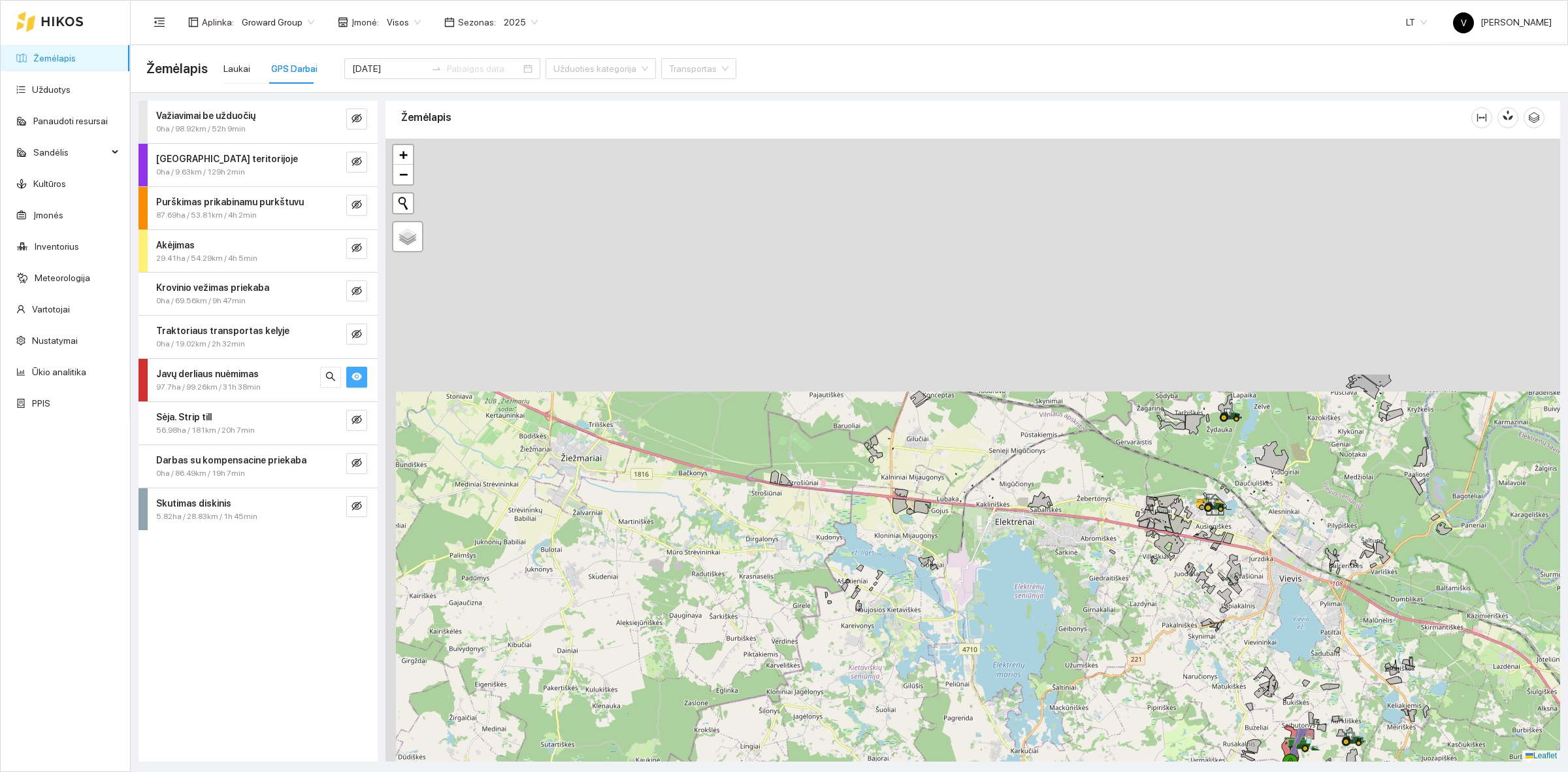
drag, startPoint x: 1202, startPoint y: 615, endPoint x: 1205, endPoint y: 639, distance: 24.2
click at [1205, 639] on div at bounding box center [973, 449] width 1175 height 623
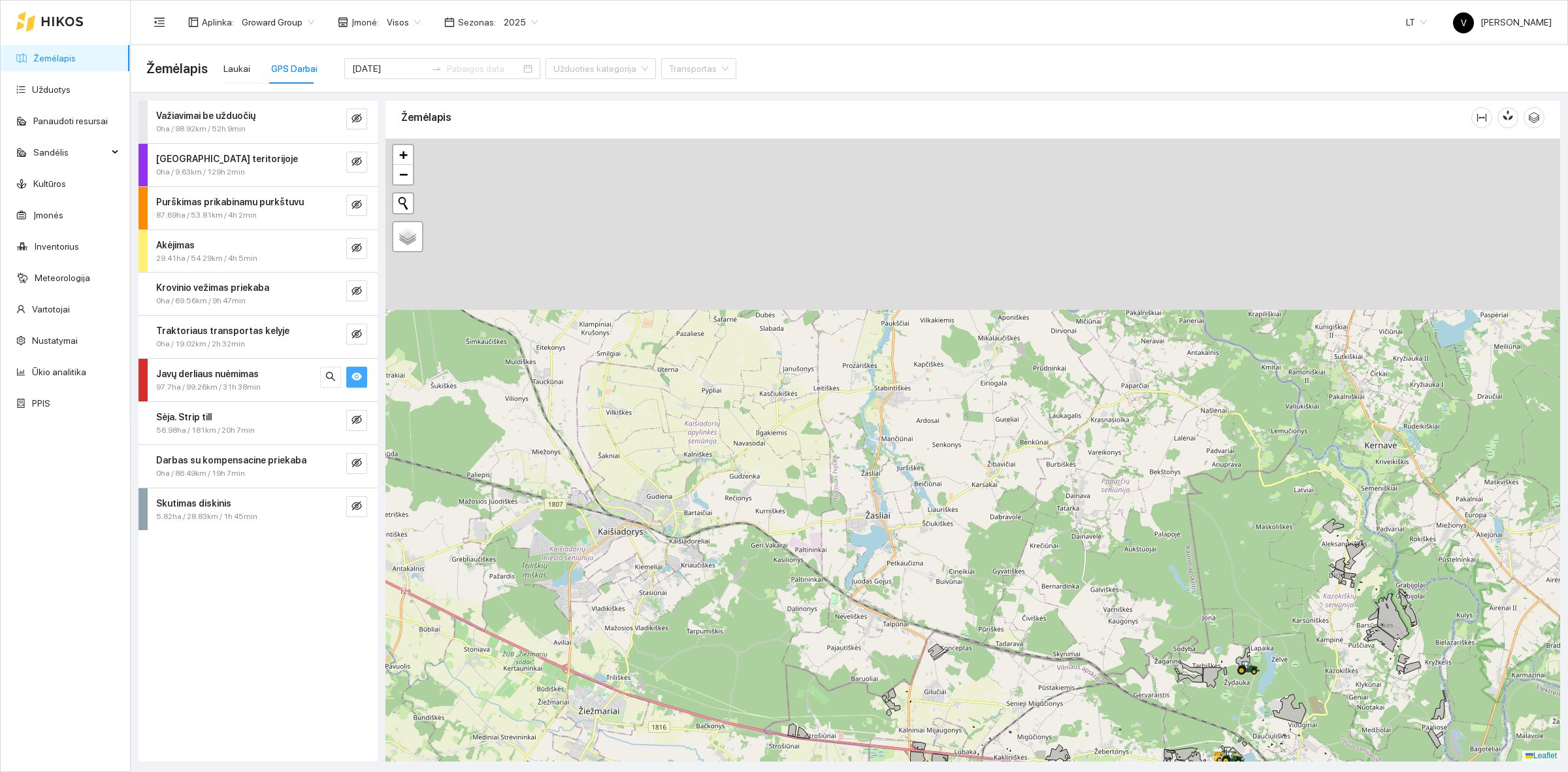
drag, startPoint x: 1233, startPoint y: 656, endPoint x: 984, endPoint y: 527, distance: 280.4
click at [1232, 656] on div at bounding box center [973, 449] width 1175 height 623
